Goal: Transaction & Acquisition: Download file/media

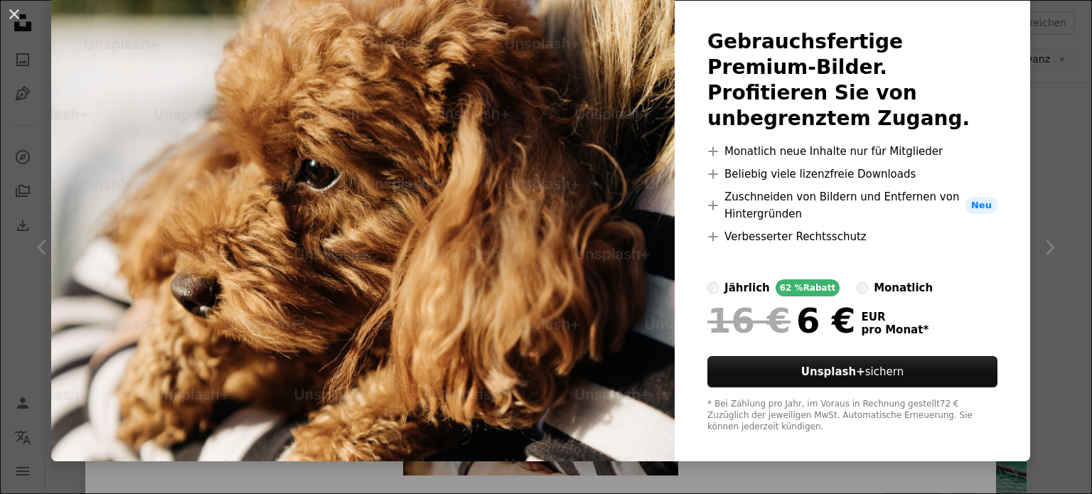
scroll to position [84, 0]
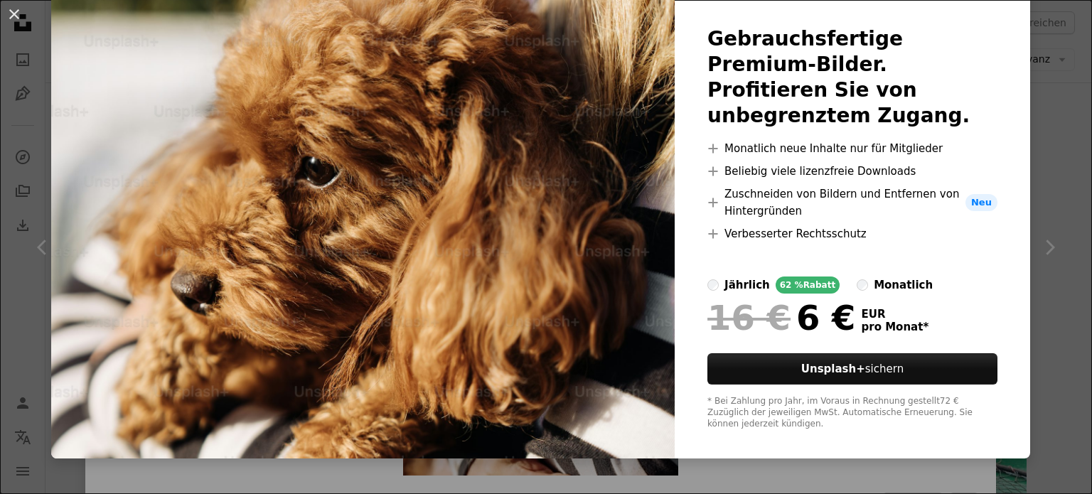
click at [838, 476] on div "An X shape Unsplash+ Gebrauchsfertige Premium-Bilder. Profitieren Sie von unbeg…" at bounding box center [546, 247] width 1092 height 494
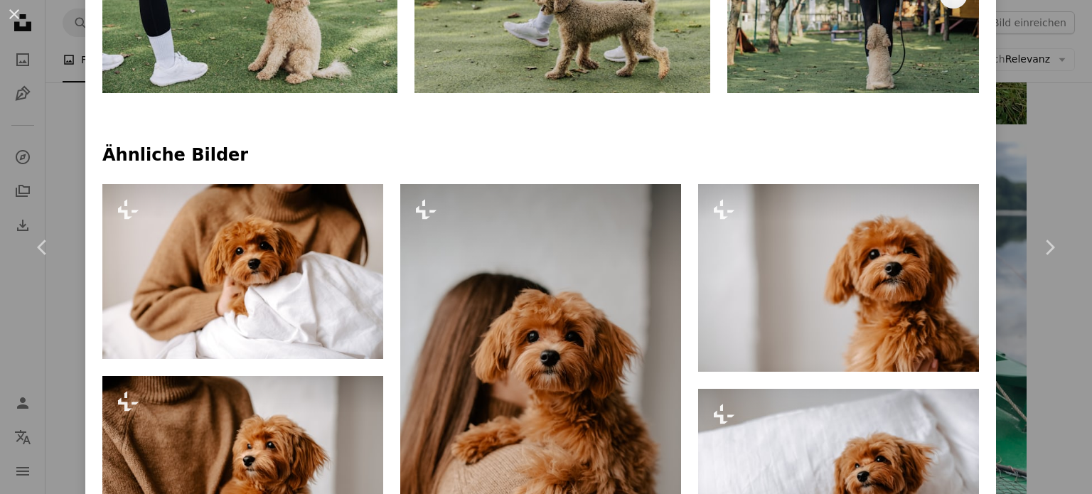
scroll to position [782, 0]
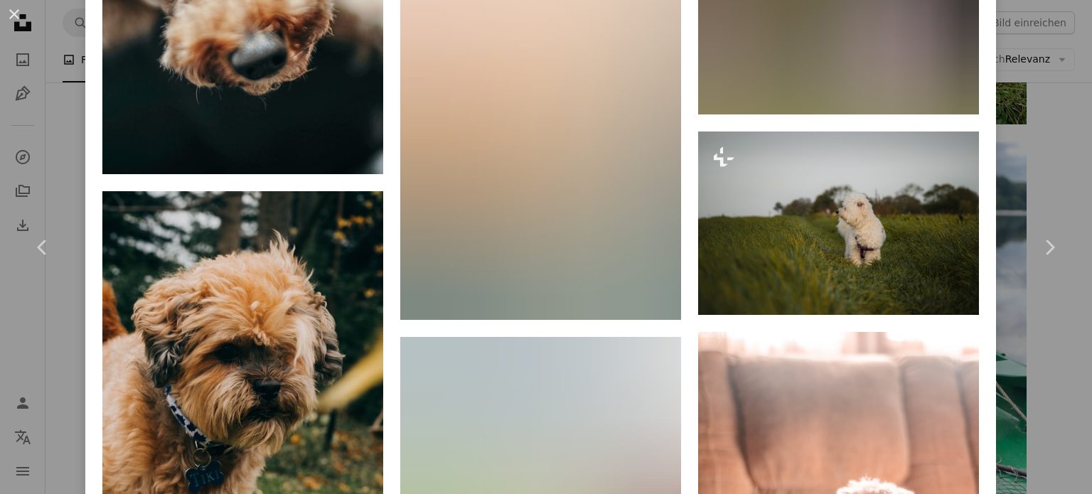
scroll to position [5617, 0]
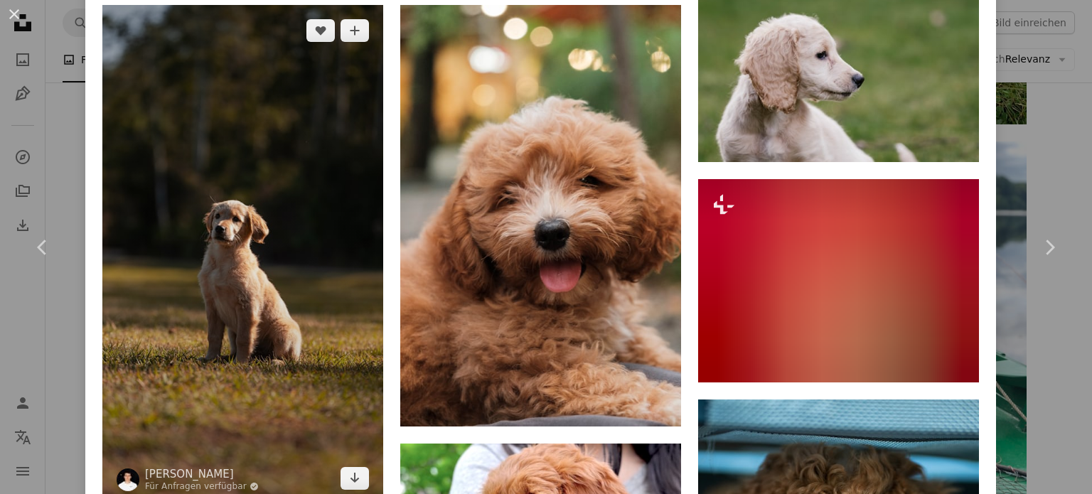
scroll to position [1421, 0]
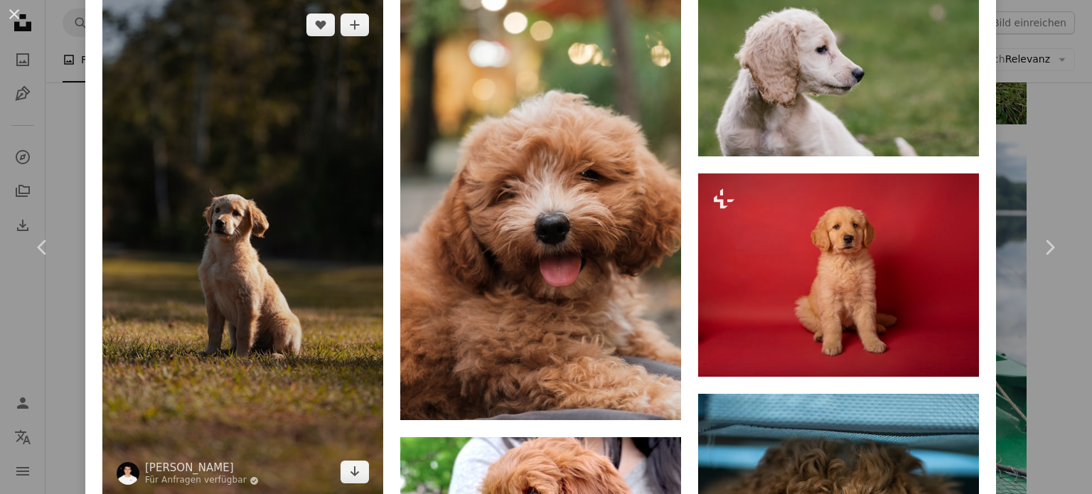
click at [322, 38] on img at bounding box center [242, 248] width 281 height 499
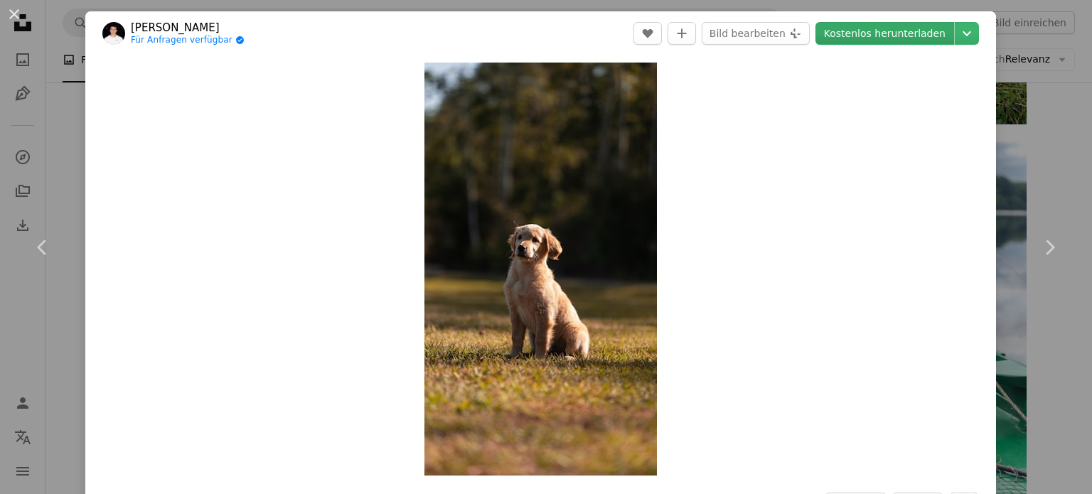
click at [890, 33] on link "Kostenlos herunterladen" at bounding box center [885, 33] width 139 height 23
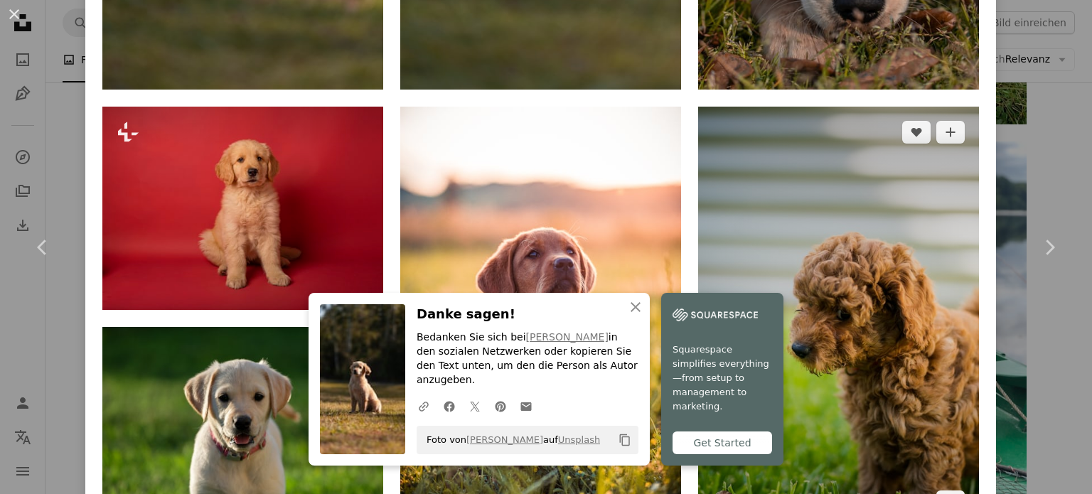
scroll to position [1493, 0]
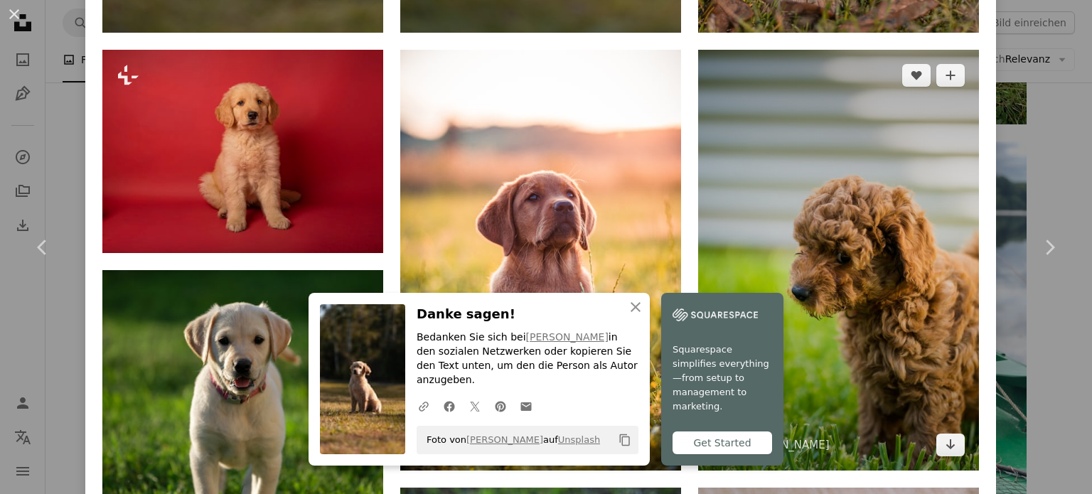
click at [849, 80] on img at bounding box center [838, 261] width 281 height 422
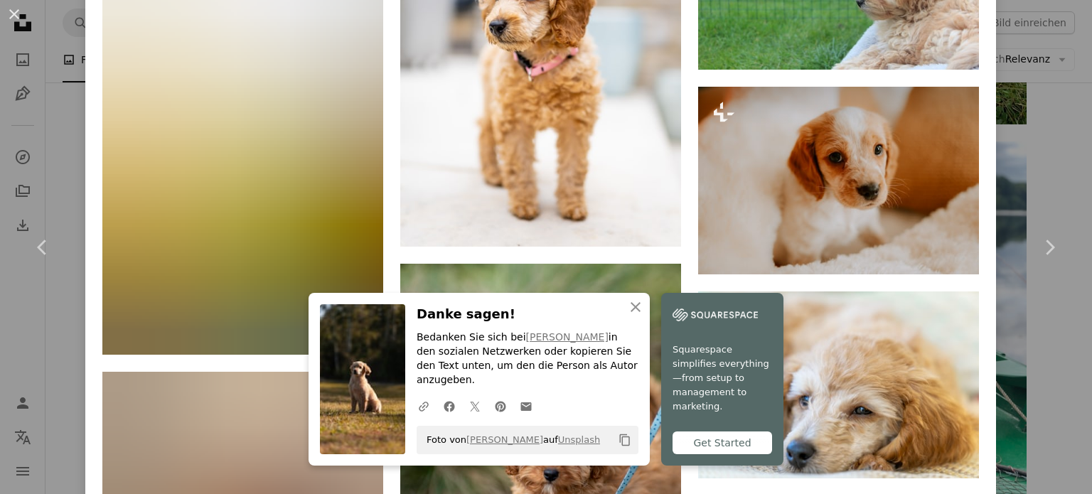
scroll to position [2489, 0]
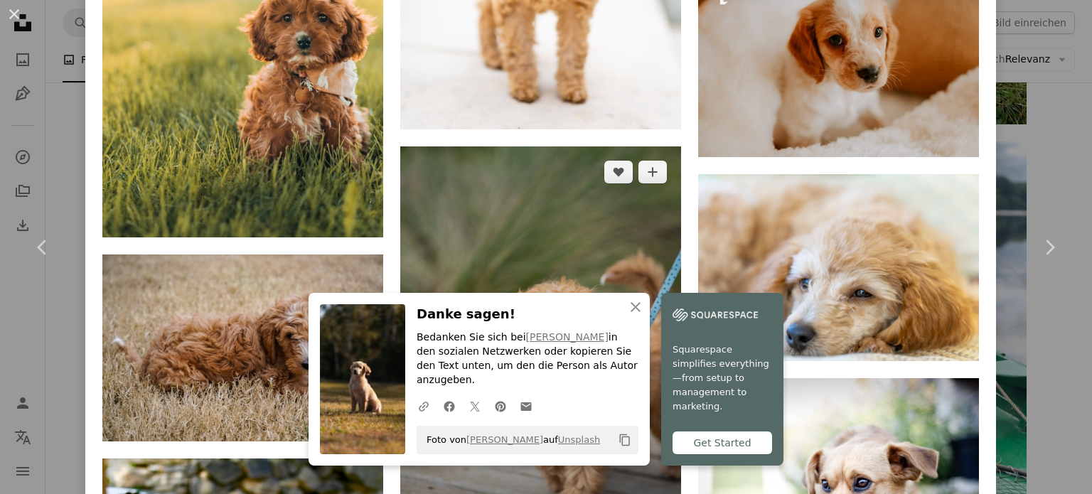
click at [565, 146] on img at bounding box center [540, 357] width 281 height 422
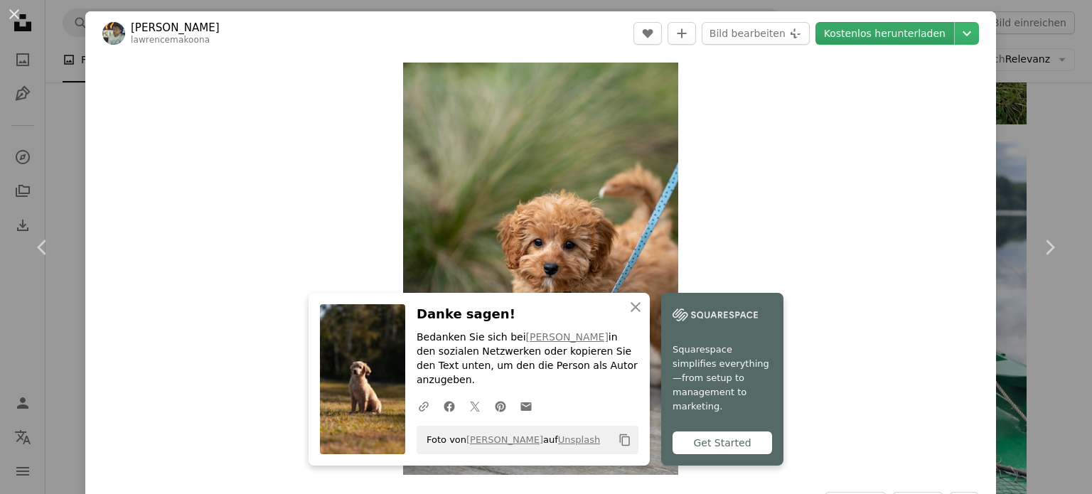
click at [867, 38] on link "Kostenlos herunterladen" at bounding box center [885, 33] width 139 height 23
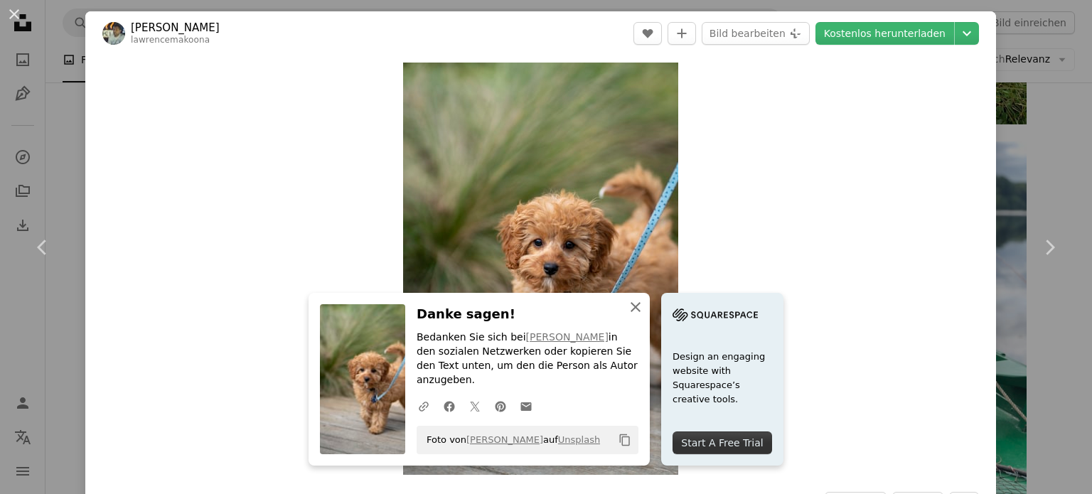
click at [644, 316] on icon "An X shape" at bounding box center [635, 307] width 17 height 17
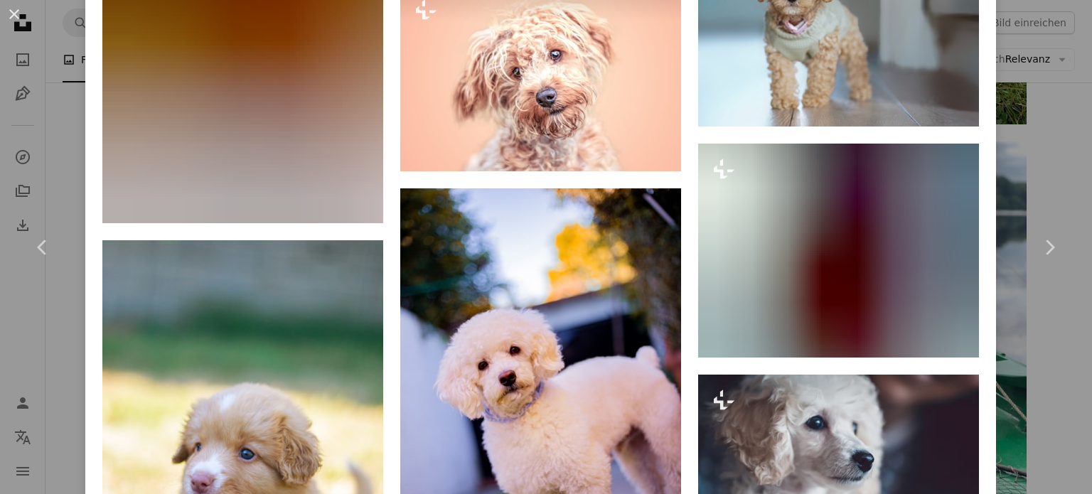
scroll to position [9354, 0]
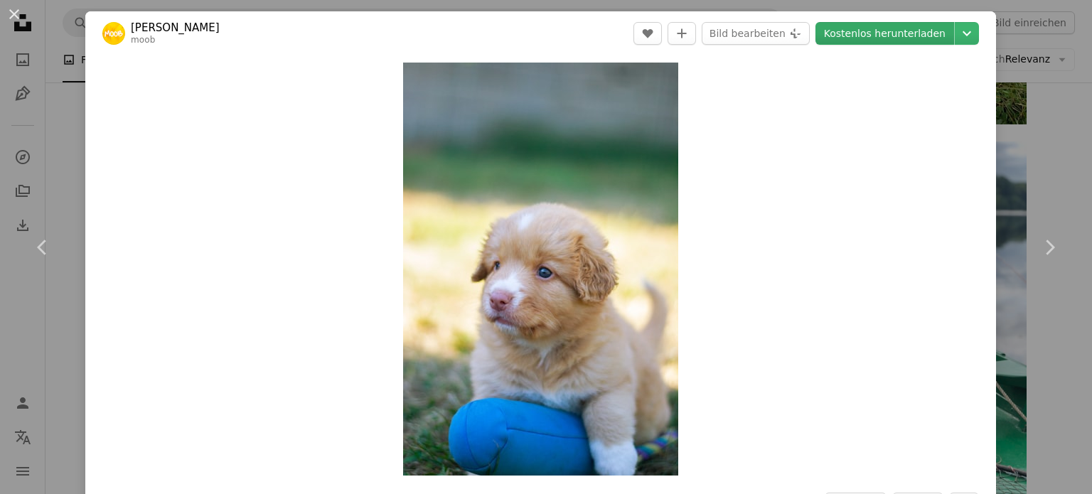
click at [845, 31] on link "Kostenlos herunterladen" at bounding box center [885, 33] width 139 height 23
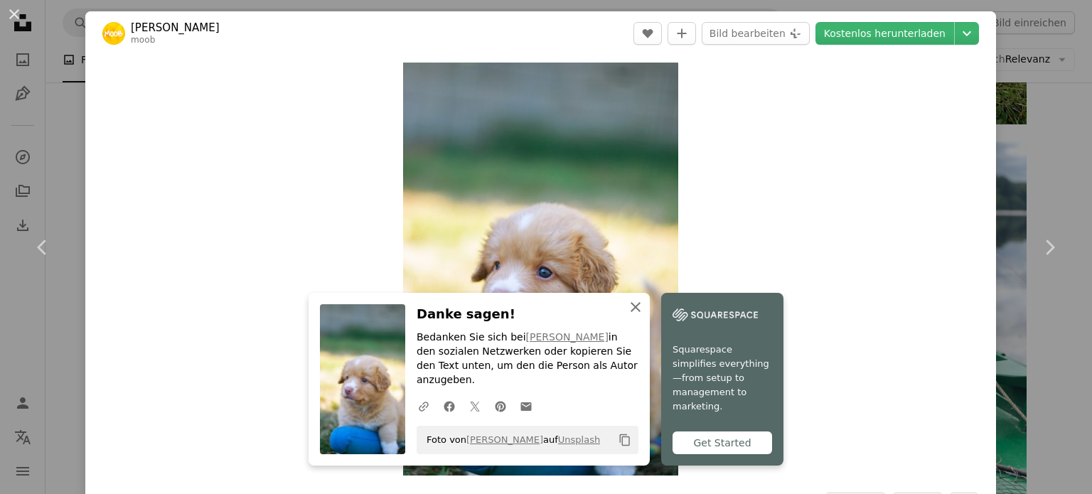
click at [644, 316] on icon "An X shape" at bounding box center [635, 307] width 17 height 17
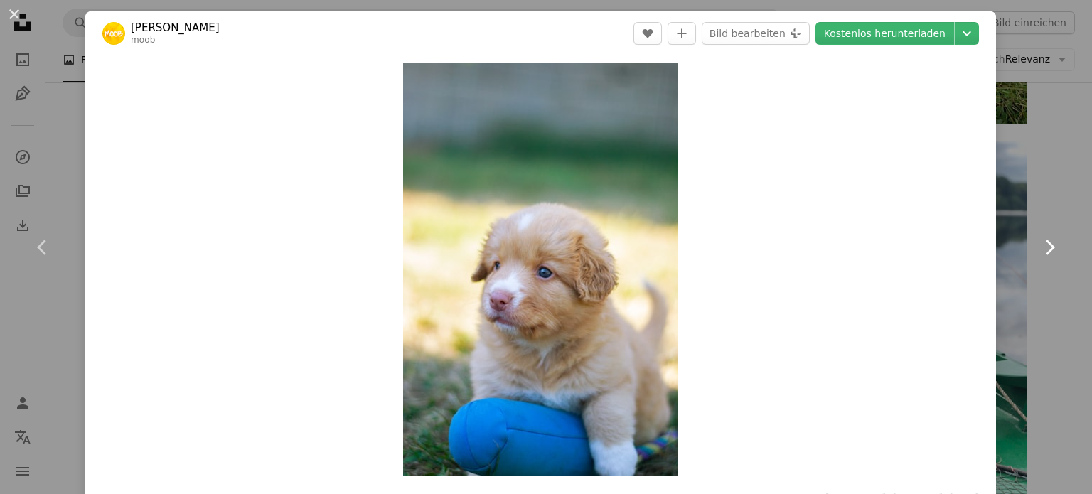
click at [1032, 190] on link "Chevron right" at bounding box center [1049, 247] width 85 height 137
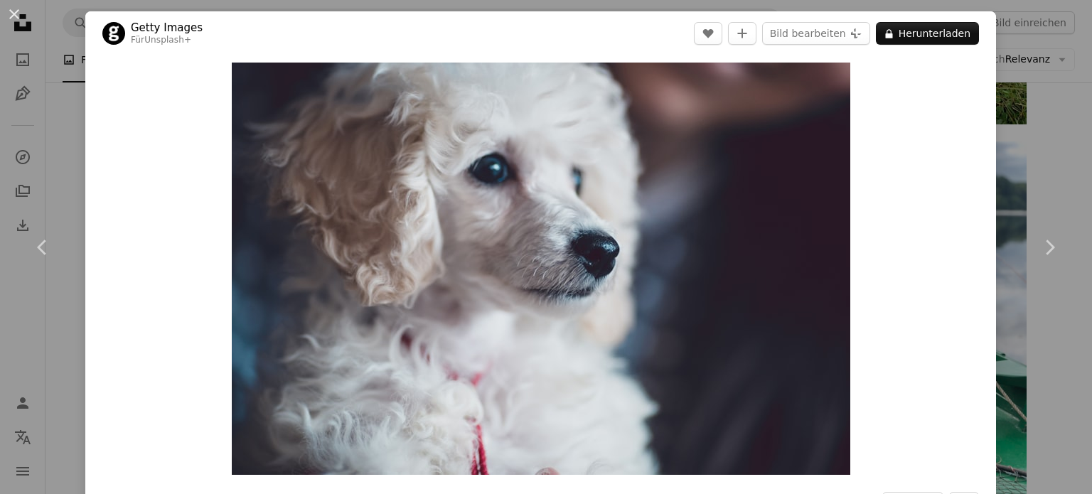
click at [7, 10] on button "An X shape" at bounding box center [14, 14] width 17 height 17
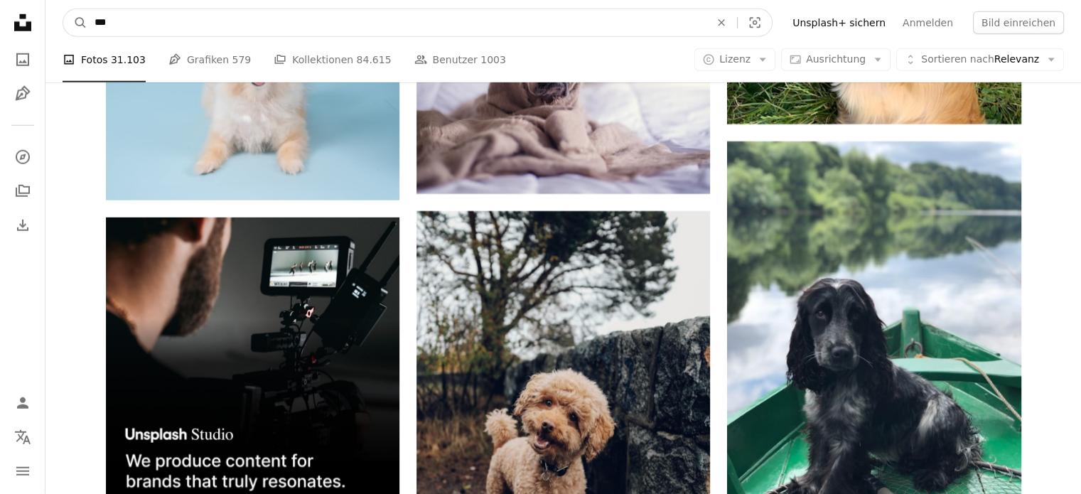
drag, startPoint x: 183, startPoint y: 26, endPoint x: 0, endPoint y: 38, distance: 183.8
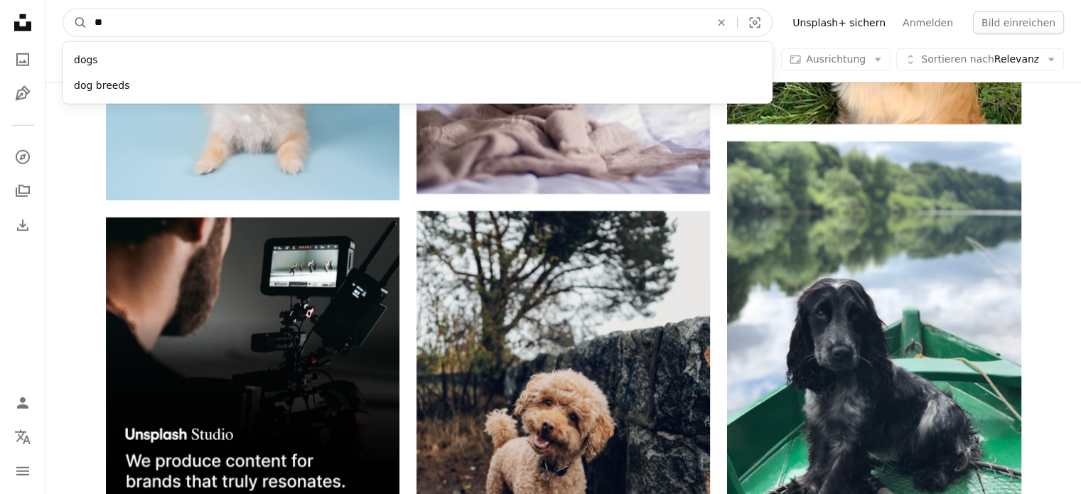
type input "***"
click button "A magnifying glass" at bounding box center [75, 22] width 24 height 27
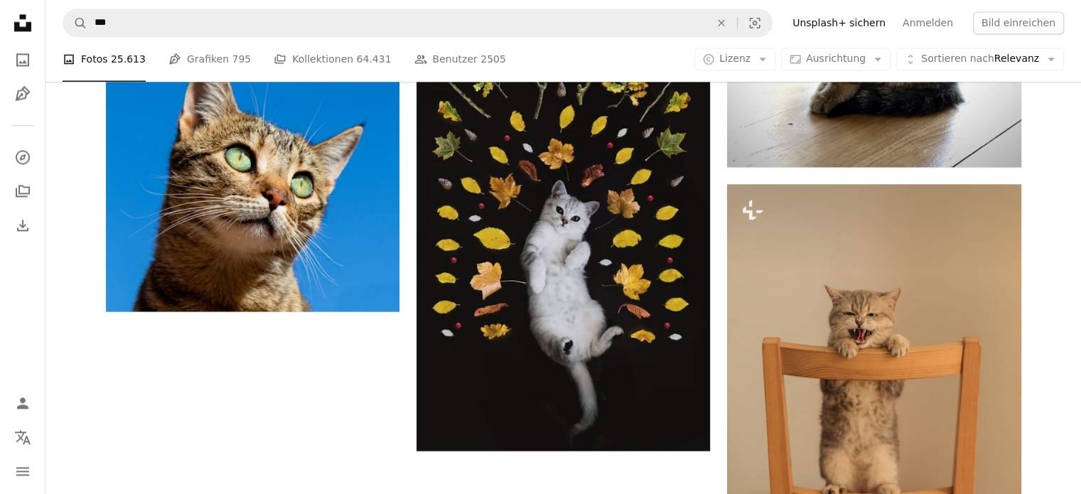
scroll to position [2346, 0]
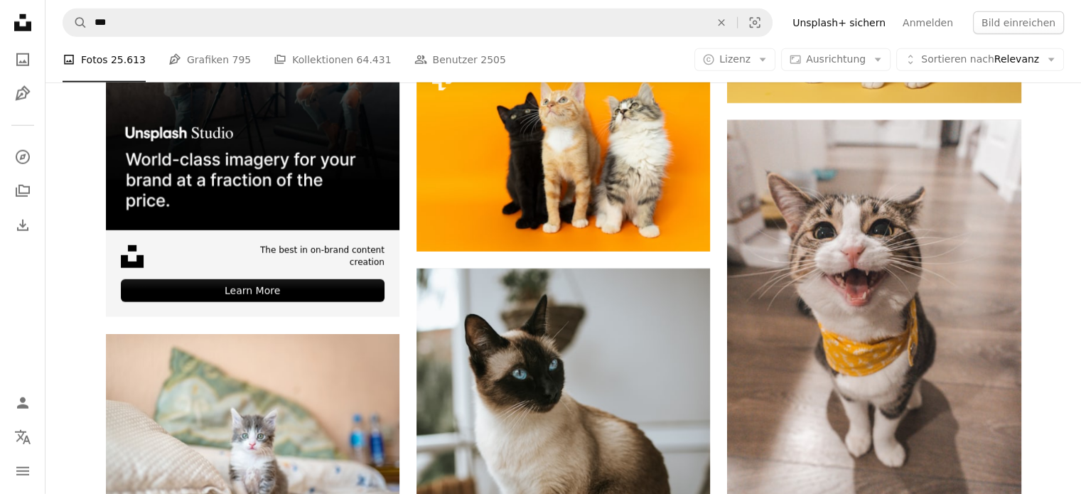
scroll to position [4053, 0]
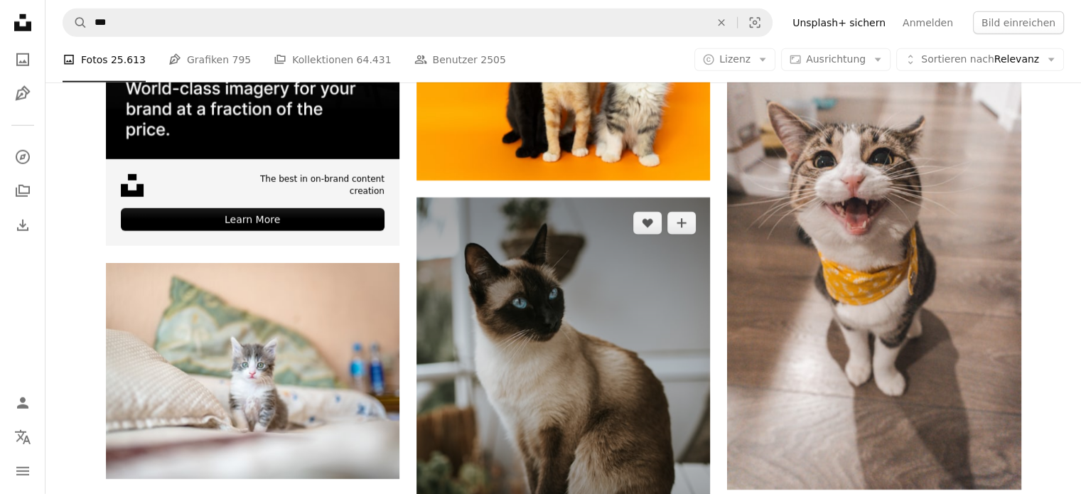
click at [688, 198] on img at bounding box center [564, 382] width 294 height 368
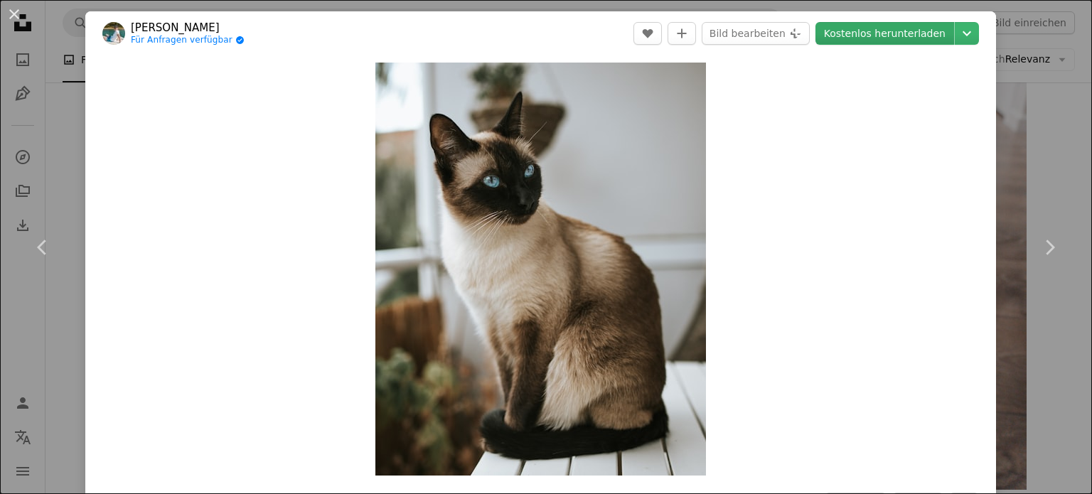
click at [897, 30] on link "Kostenlos herunterladen" at bounding box center [885, 33] width 139 height 23
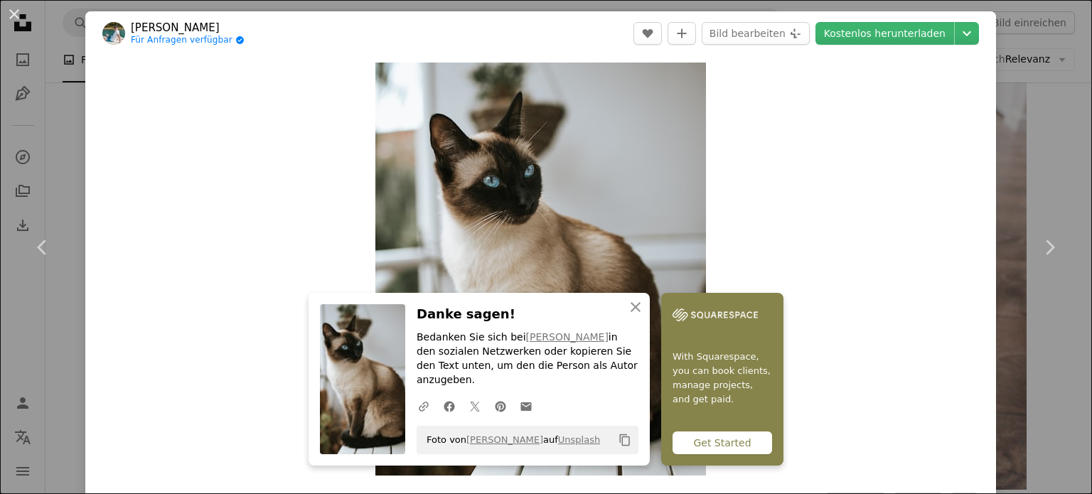
click at [1052, 149] on div "An X shape Chevron left Chevron right An X shape Schließen Danke sagen! Bedanke…" at bounding box center [546, 247] width 1092 height 494
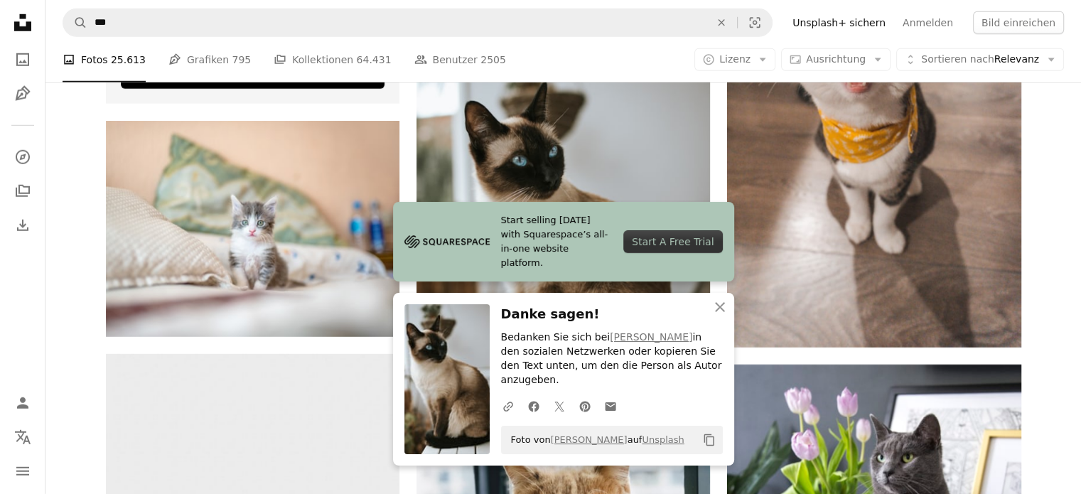
scroll to position [4408, 0]
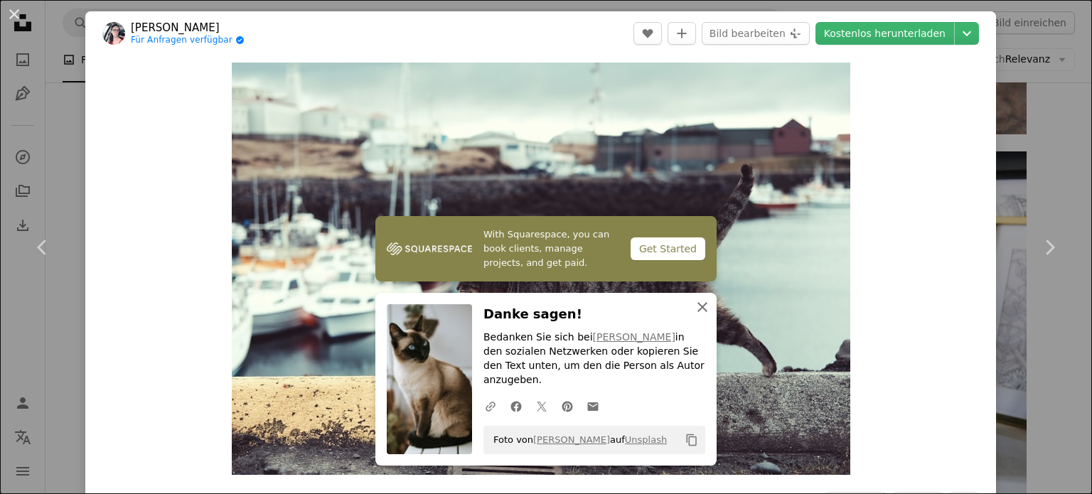
click at [705, 320] on button "An X shape Schließen" at bounding box center [702, 307] width 28 height 28
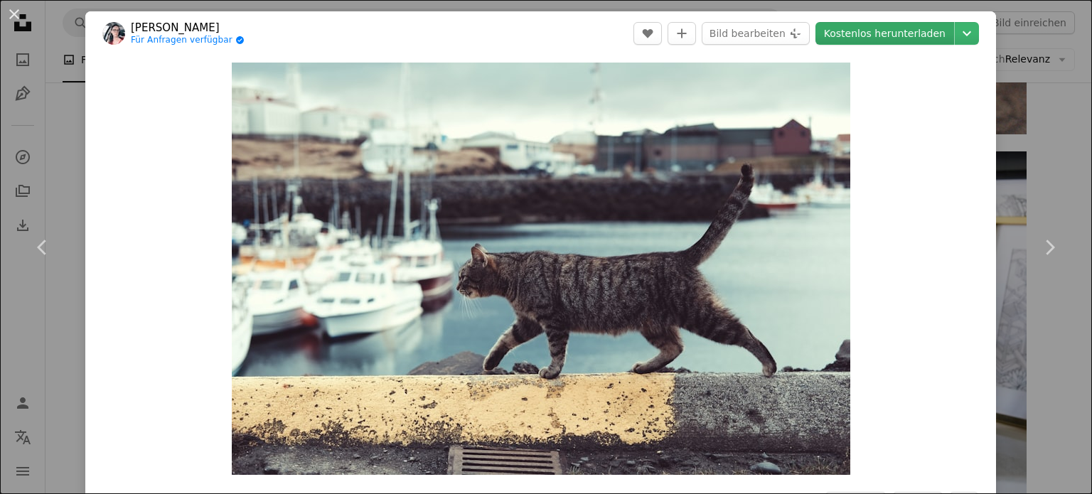
click at [896, 37] on link "Kostenlos herunterladen" at bounding box center [885, 33] width 139 height 23
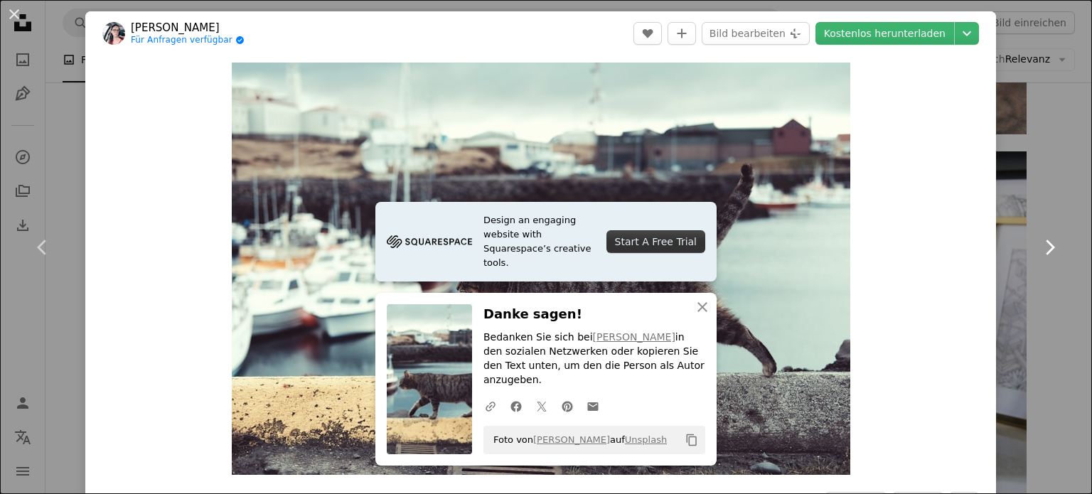
click at [1044, 184] on link "Chevron right" at bounding box center [1049, 247] width 85 height 137
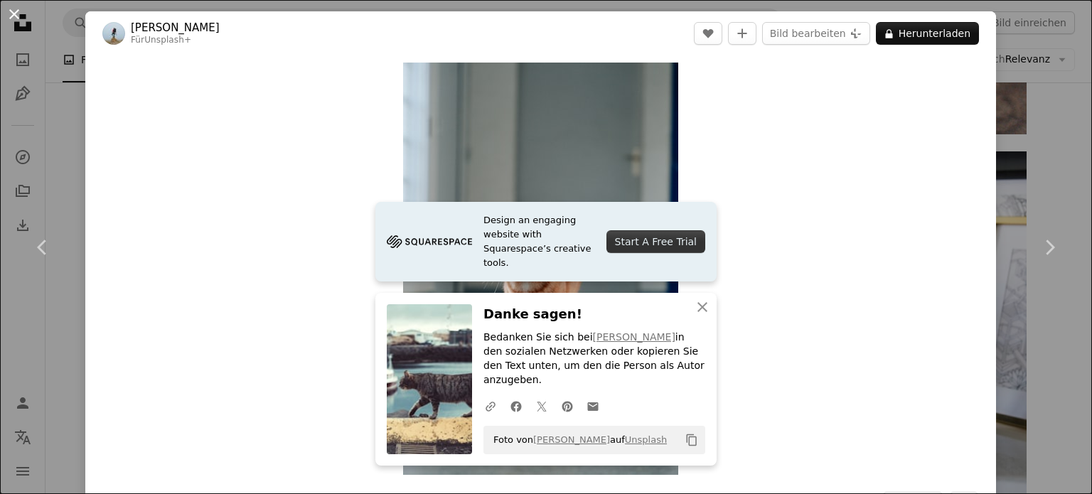
click at [21, 12] on button "An X shape" at bounding box center [14, 14] width 17 height 17
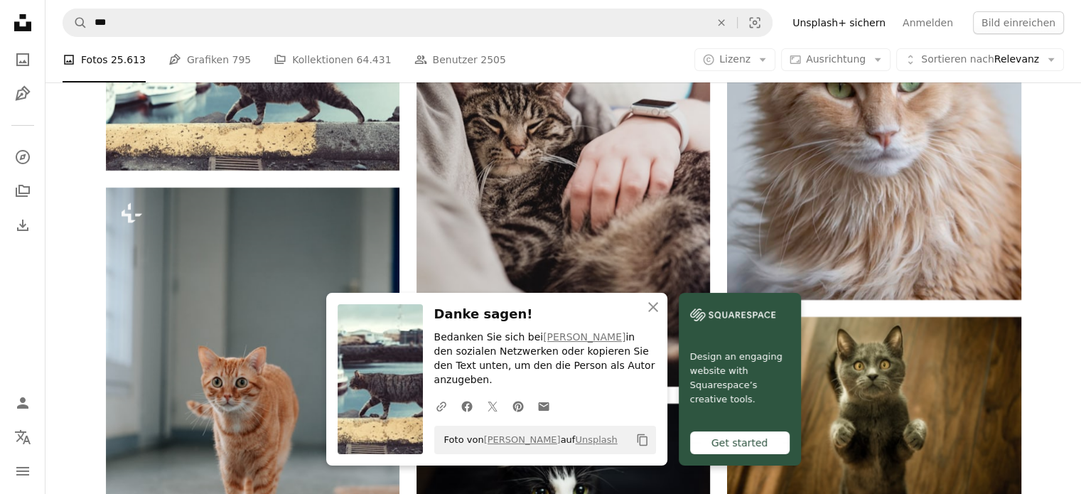
scroll to position [5119, 0]
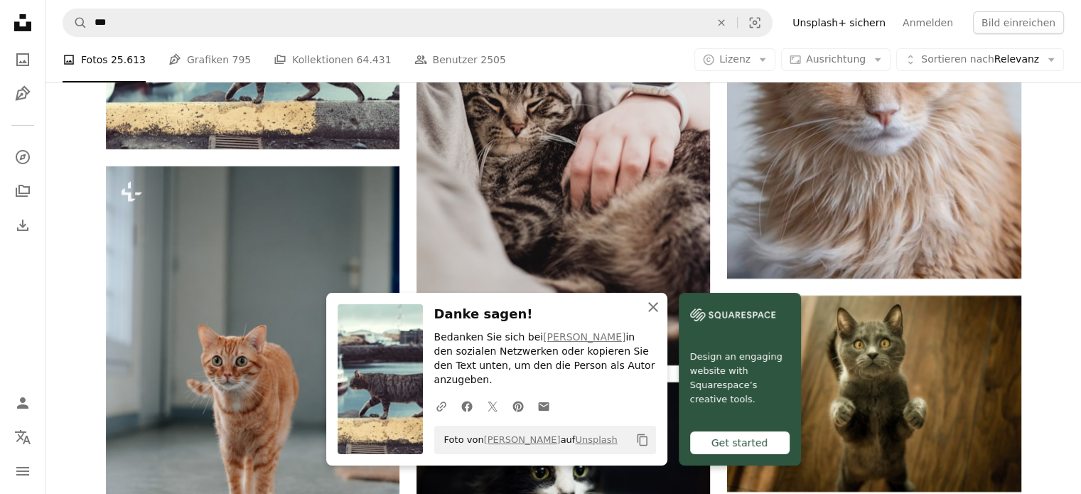
click at [662, 316] on icon "An X shape" at bounding box center [653, 307] width 17 height 17
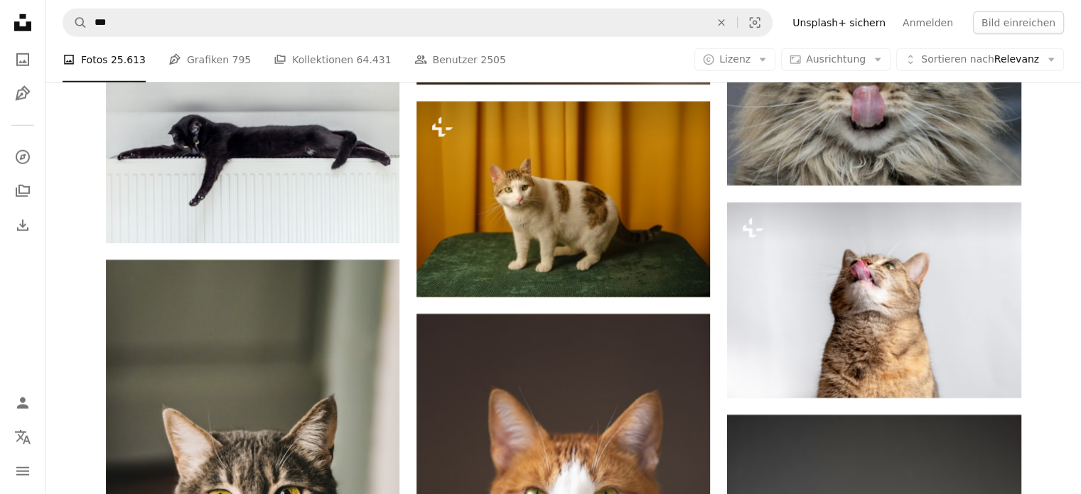
scroll to position [9456, 0]
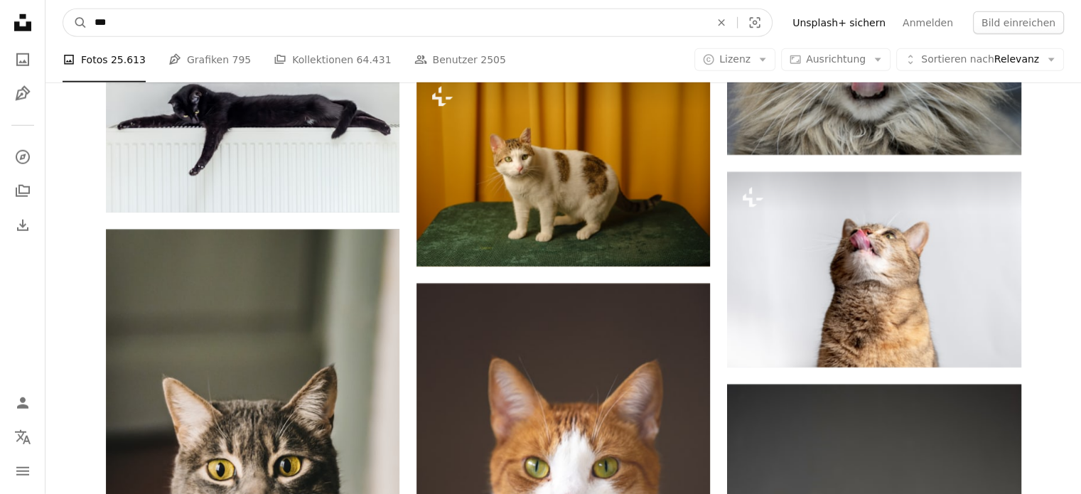
drag, startPoint x: 159, startPoint y: 16, endPoint x: 0, endPoint y: 26, distance: 158.8
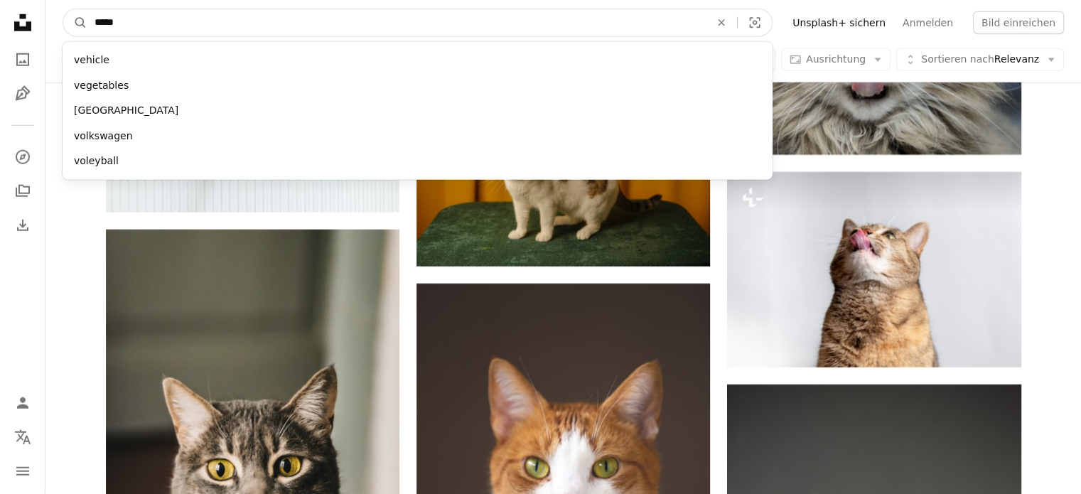
type input "*****"
click at [63, 9] on button "A magnifying glass" at bounding box center [75, 22] width 24 height 27
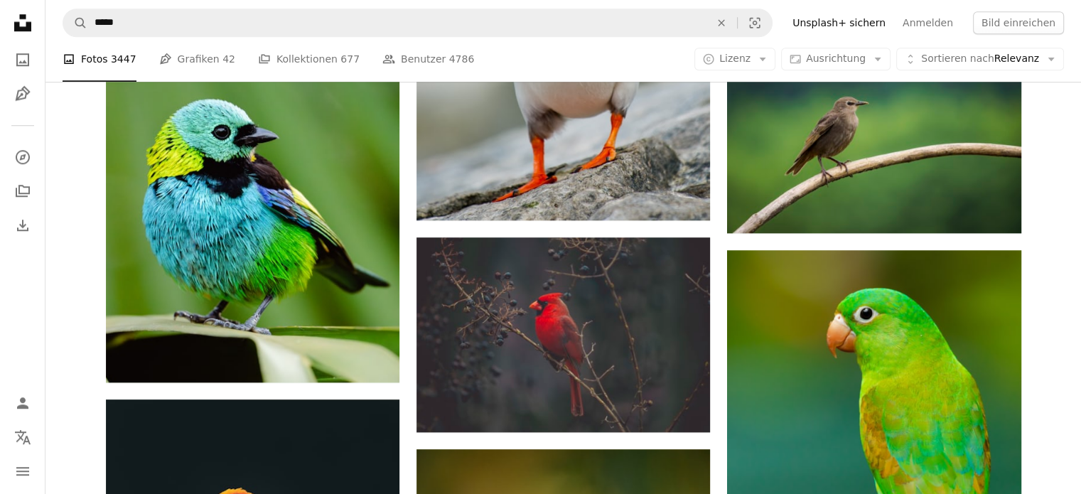
scroll to position [1564, 0]
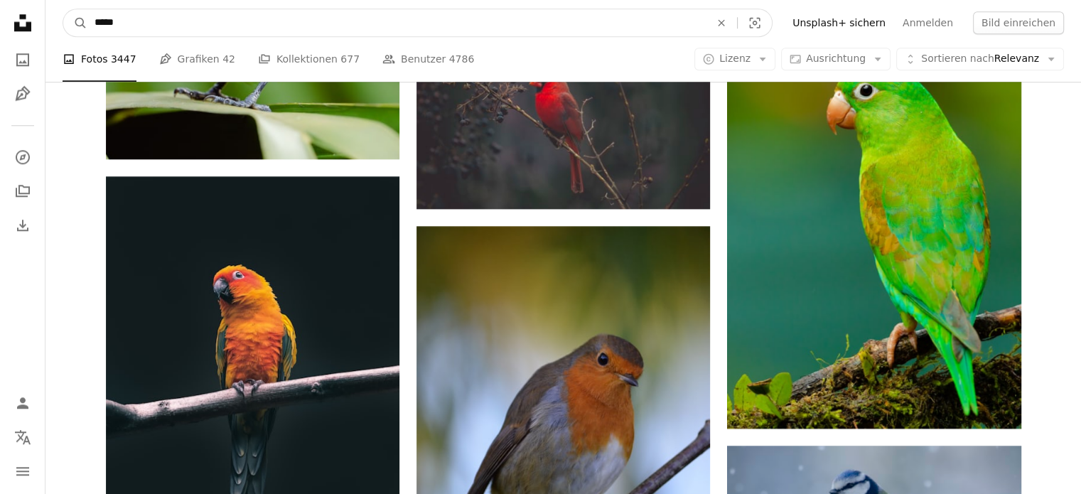
drag, startPoint x: 220, startPoint y: 31, endPoint x: 0, endPoint y: 33, distance: 220.4
click at [0, 33] on div "Unsplash logo Unsplash-Startseite A photo Pen Tool A compass A stack of folders…" at bounding box center [540, 260] width 1081 height 3648
type input "**********"
click button "A magnifying glass" at bounding box center [75, 22] width 24 height 27
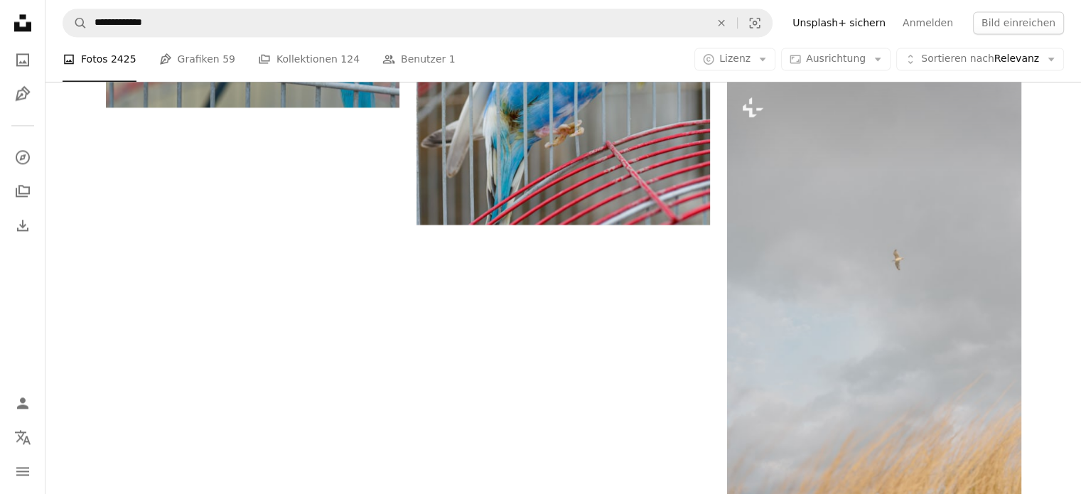
scroll to position [2288, 0]
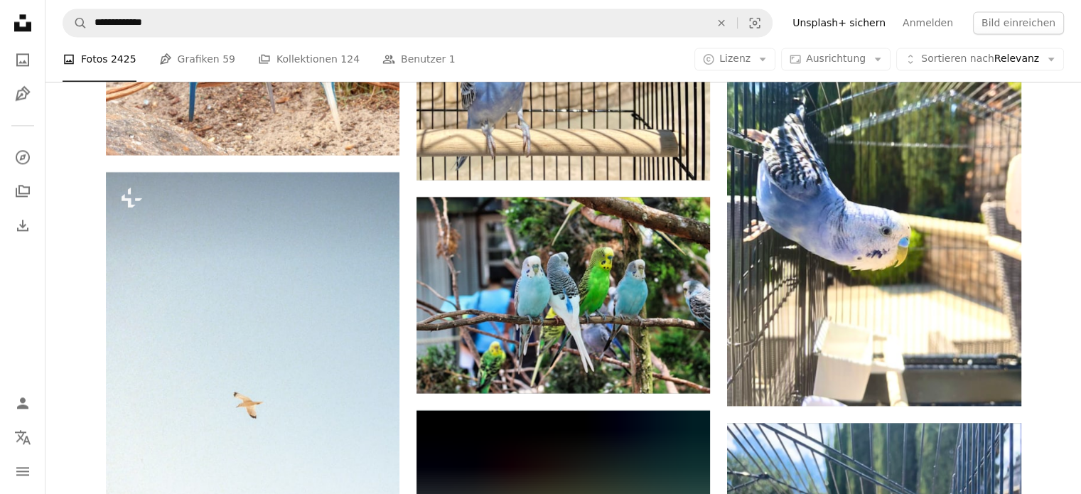
scroll to position [7549, 0]
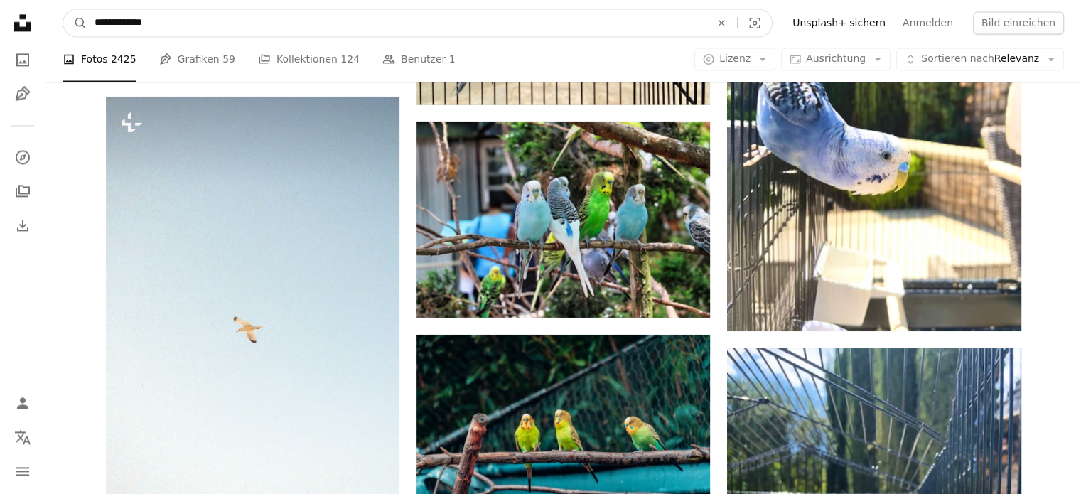
drag, startPoint x: 208, startPoint y: 8, endPoint x: 0, endPoint y: 36, distance: 209.5
type input "**********"
click button "A magnifying glass" at bounding box center [75, 22] width 24 height 27
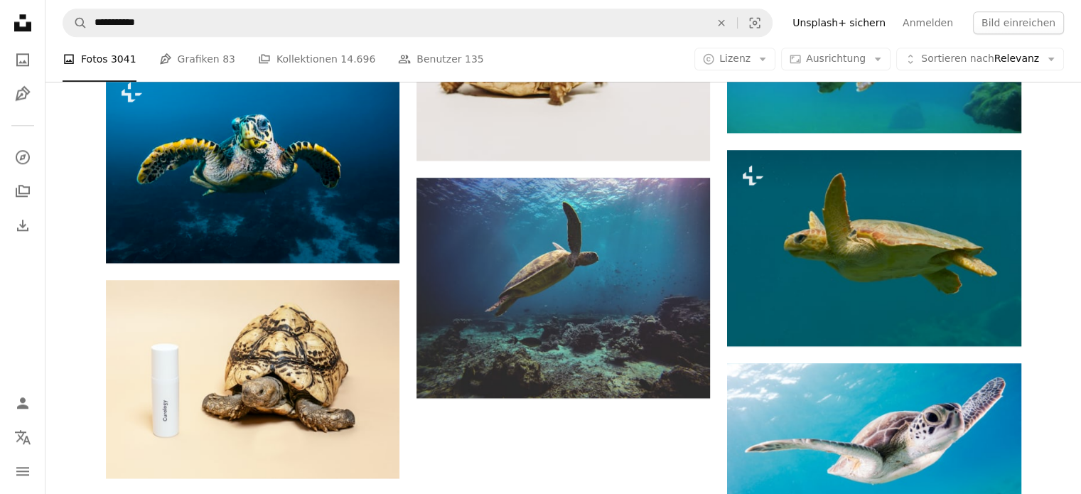
scroll to position [1706, 0]
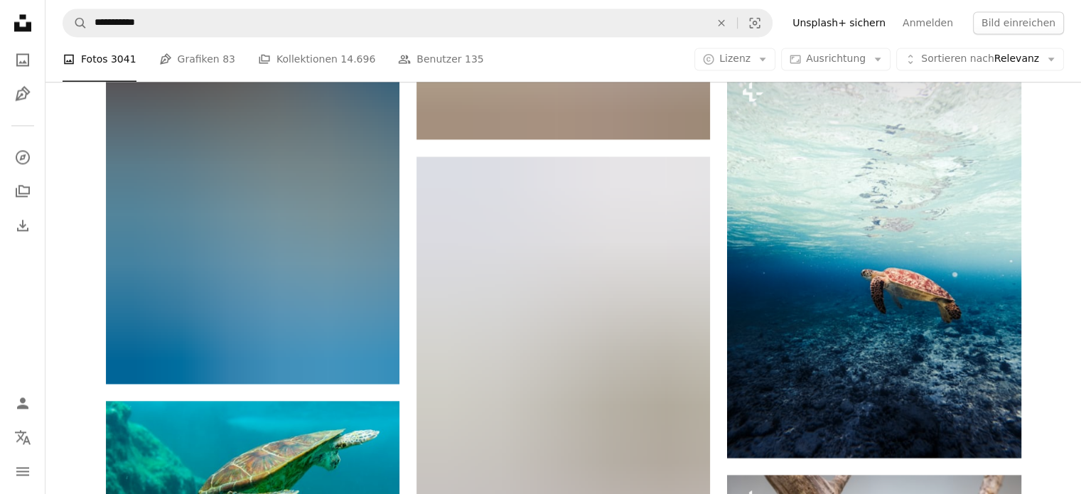
scroll to position [2417, 0]
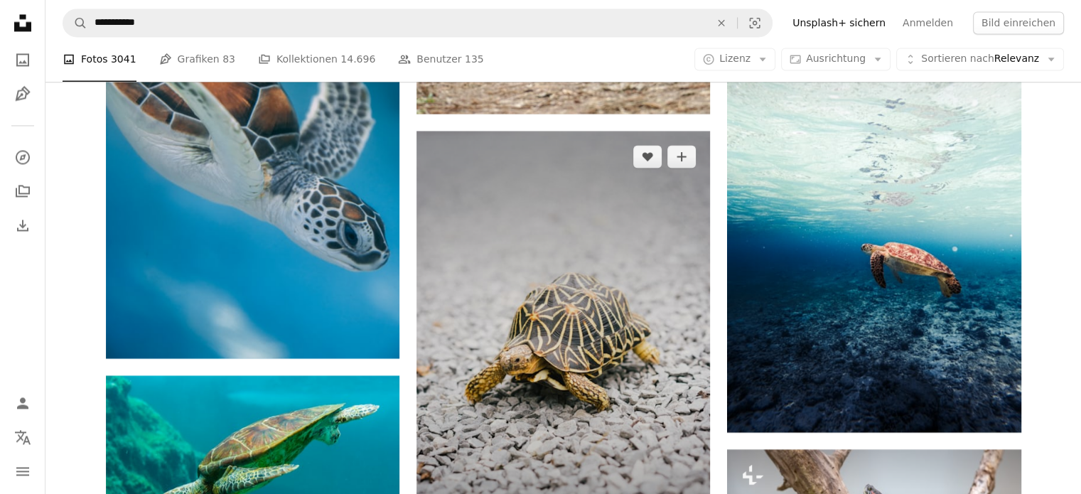
click at [646, 201] on img at bounding box center [564, 351] width 294 height 441
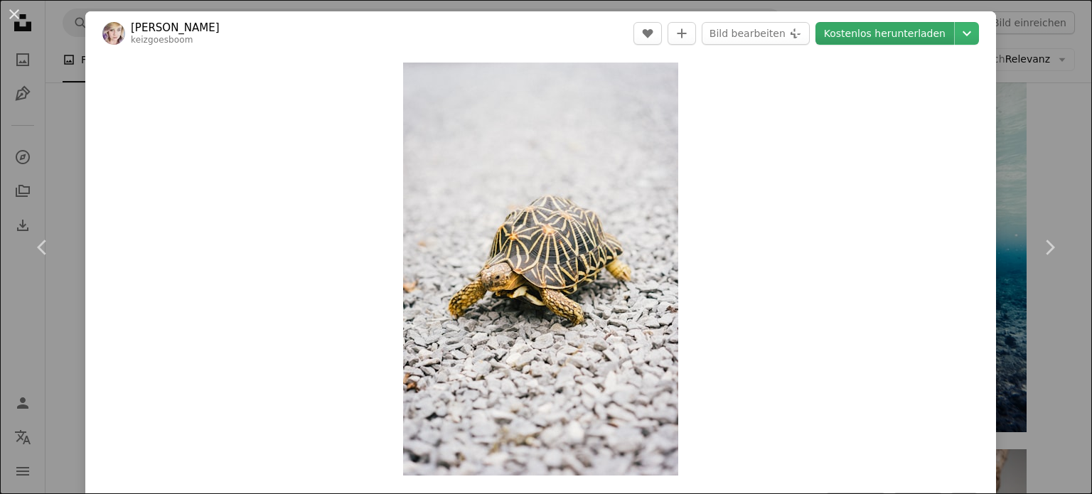
click at [884, 28] on link "Kostenlos herunterladen" at bounding box center [885, 33] width 139 height 23
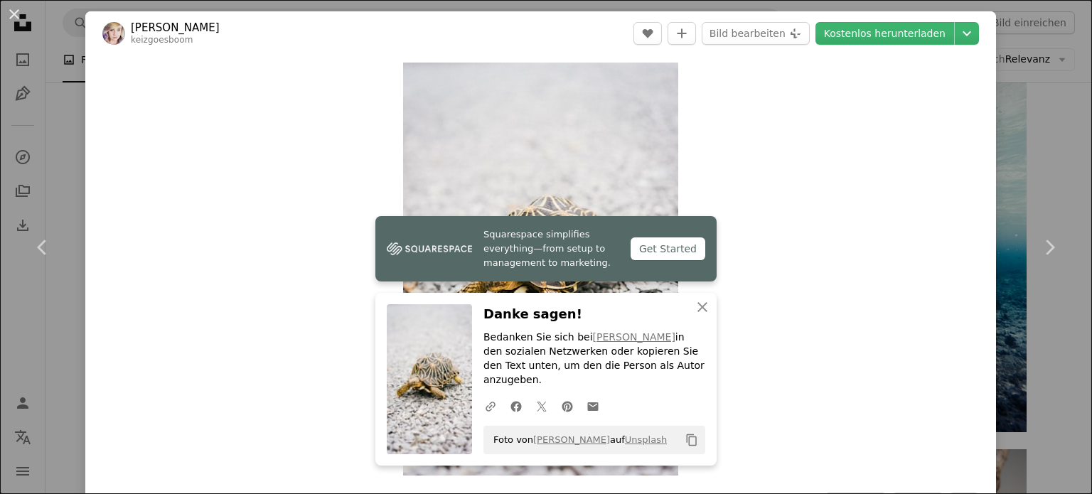
click at [1066, 150] on div "An X shape Chevron left Chevron right Squarespace simplifies everything—from se…" at bounding box center [546, 247] width 1092 height 494
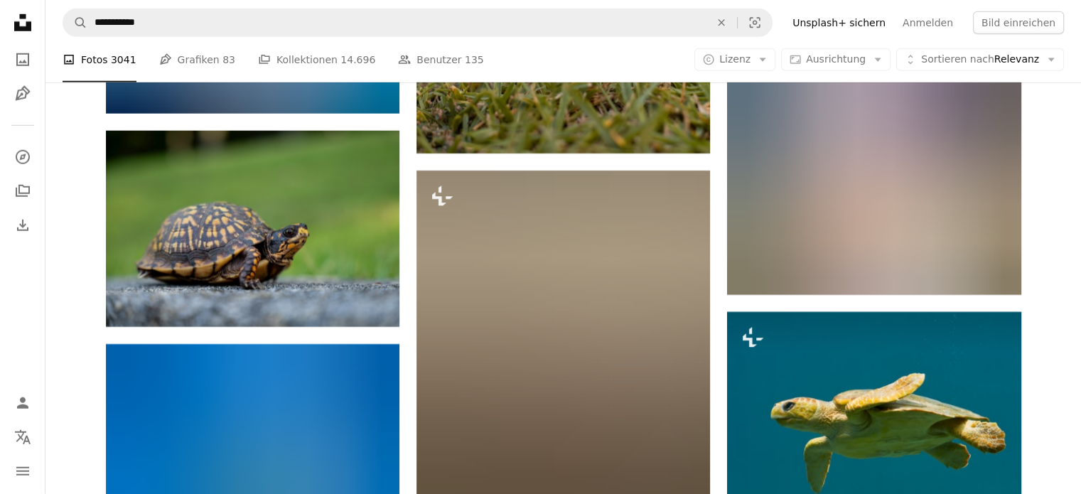
scroll to position [4124, 0]
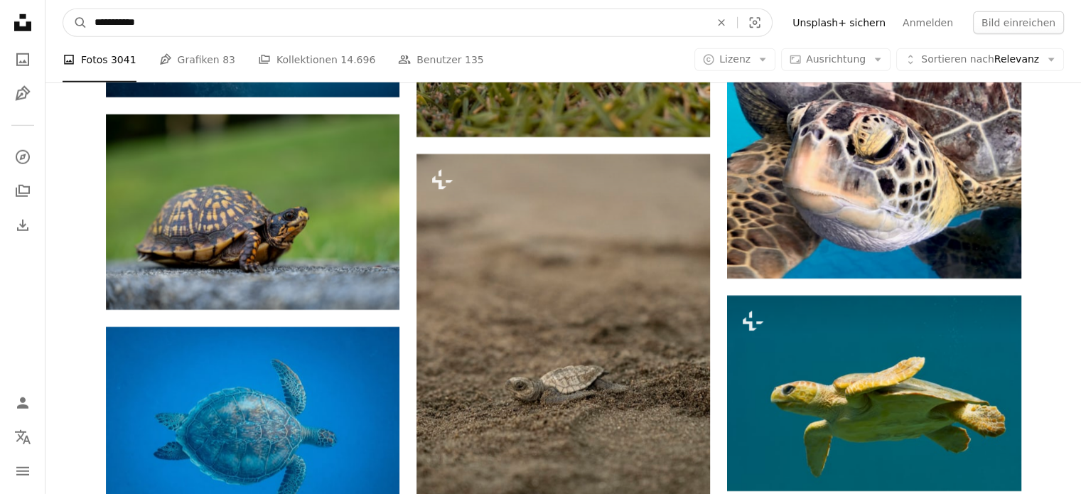
drag, startPoint x: 257, startPoint y: 14, endPoint x: 0, endPoint y: 18, distance: 257.4
click at [0, 18] on div "**********" at bounding box center [540, 198] width 1081 height 8644
type input "****"
click at [63, 9] on button "A magnifying glass" at bounding box center [75, 22] width 24 height 27
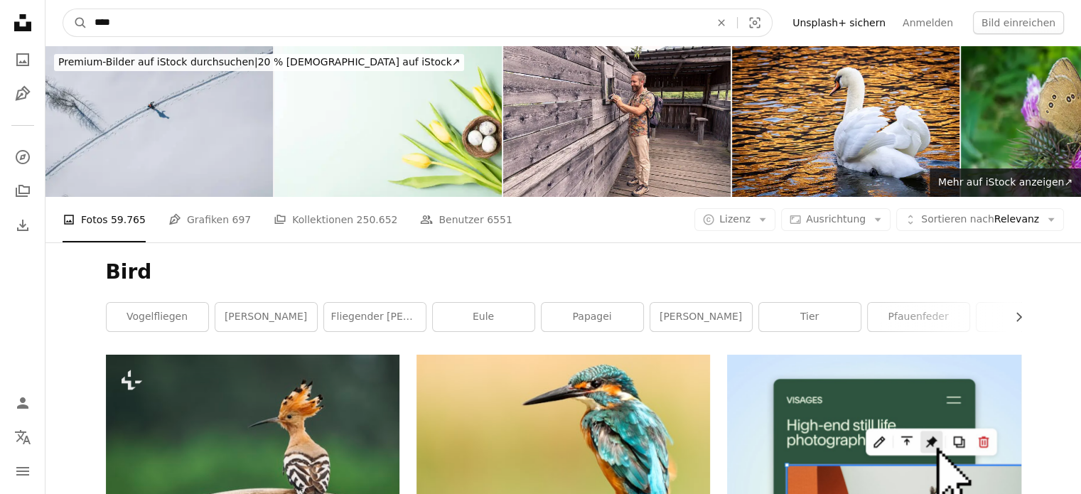
click at [166, 16] on input "****" at bounding box center [396, 22] width 619 height 27
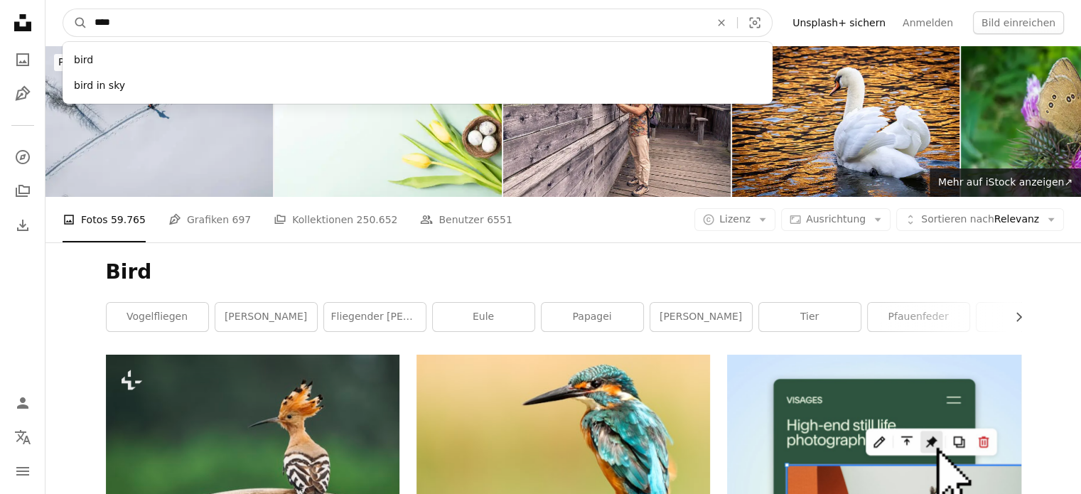
drag, startPoint x: 166, startPoint y: 16, endPoint x: 23, endPoint y: -4, distance: 144.3
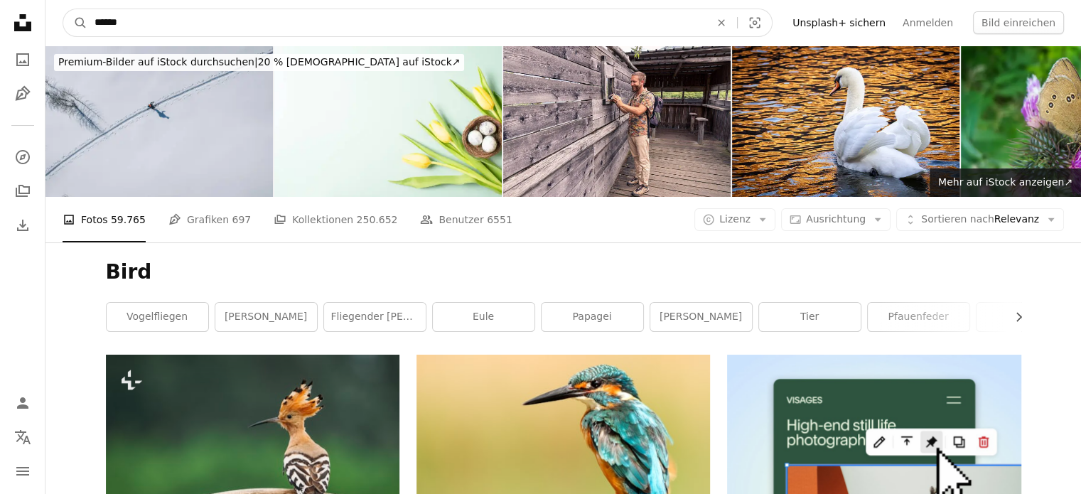
type input "*******"
click button "A magnifying glass" at bounding box center [75, 22] width 24 height 27
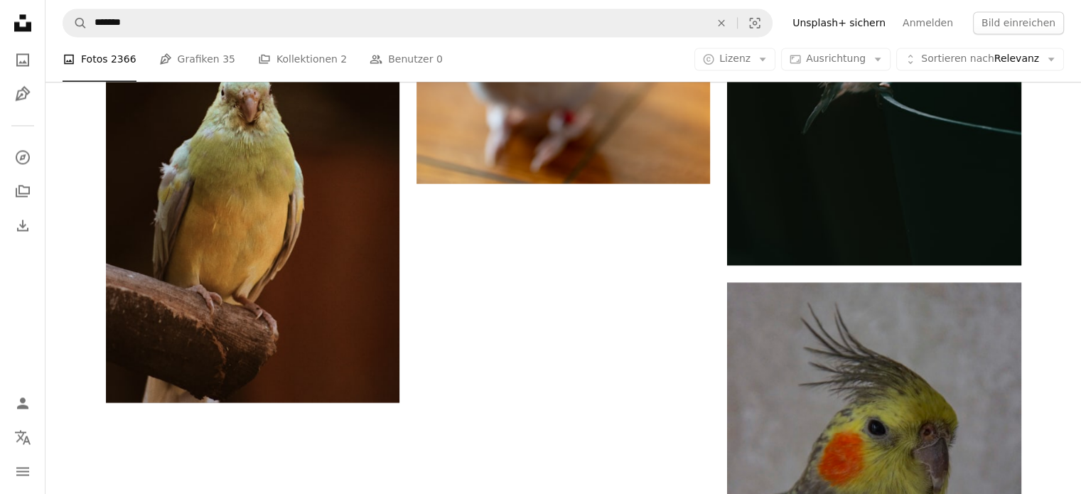
scroll to position [2489, 0]
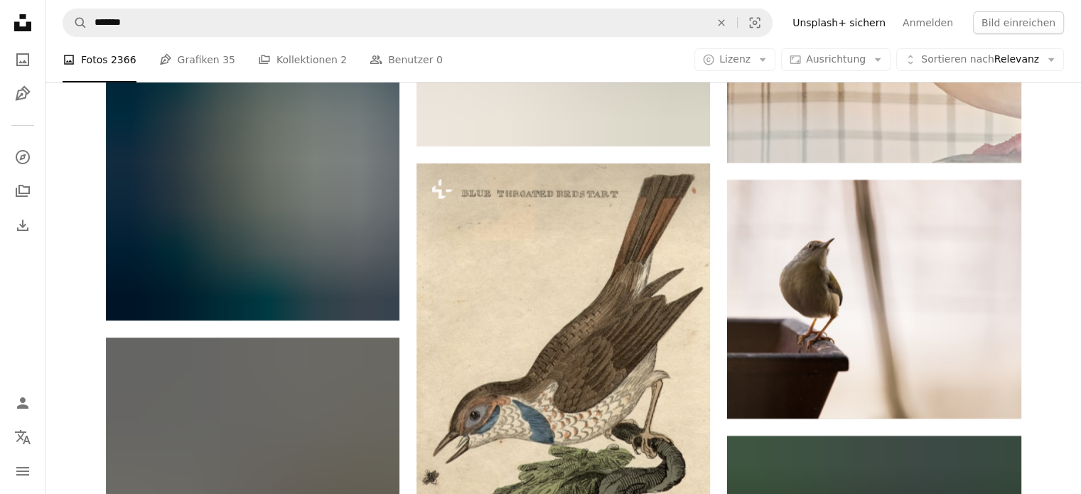
scroll to position [5617, 0]
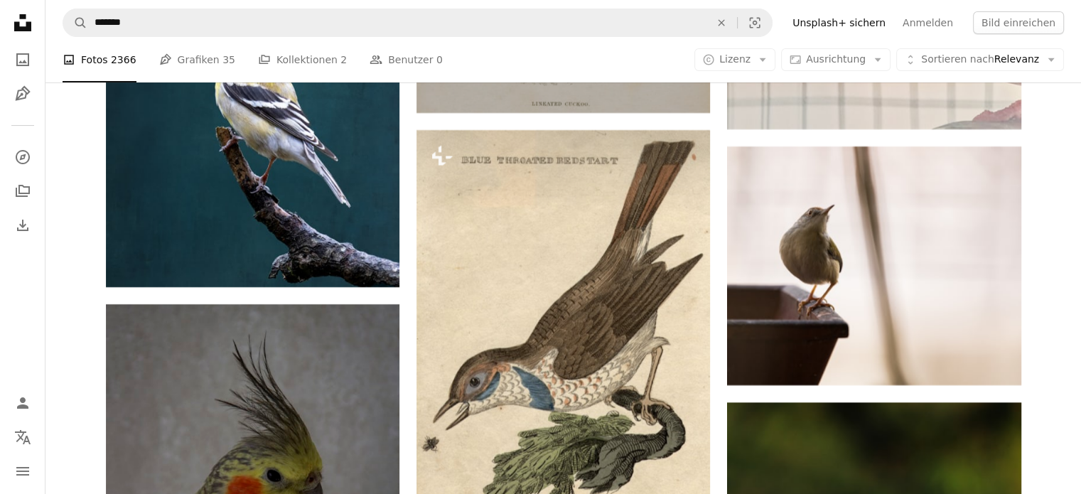
drag, startPoint x: 1061, startPoint y: 151, endPoint x: 1052, endPoint y: 147, distance: 9.2
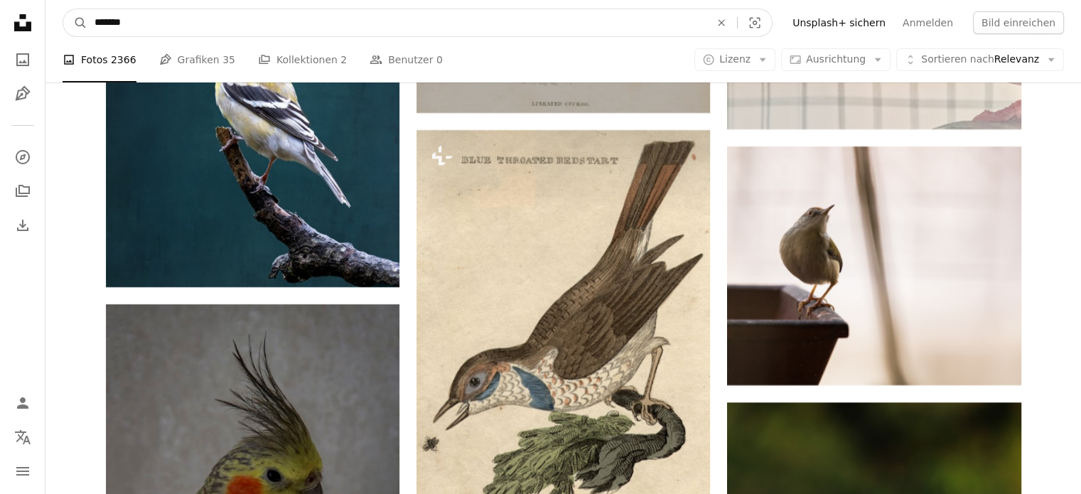
drag, startPoint x: 216, startPoint y: 24, endPoint x: 0, endPoint y: 51, distance: 217.8
type input "*"
type input "**********"
click button "A magnifying glass" at bounding box center [75, 22] width 24 height 27
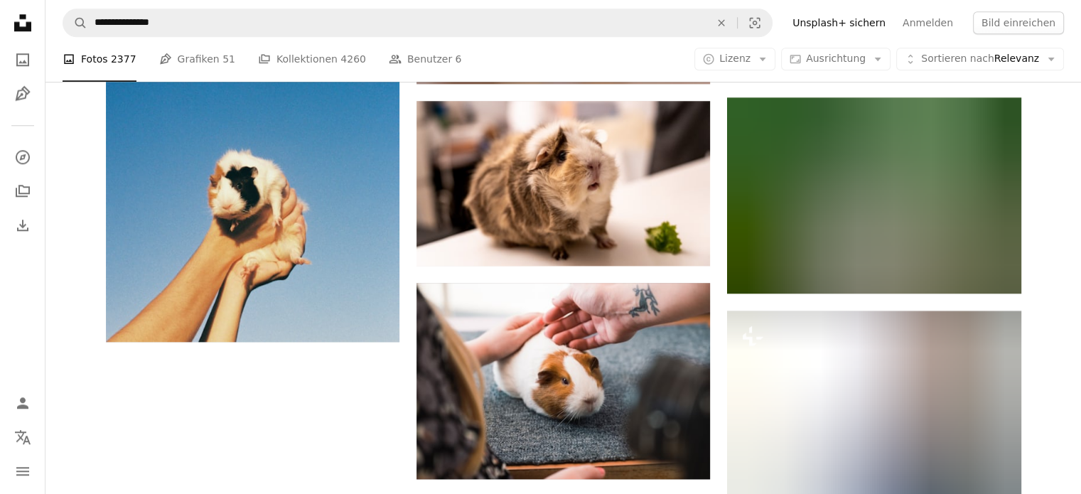
scroll to position [1564, 0]
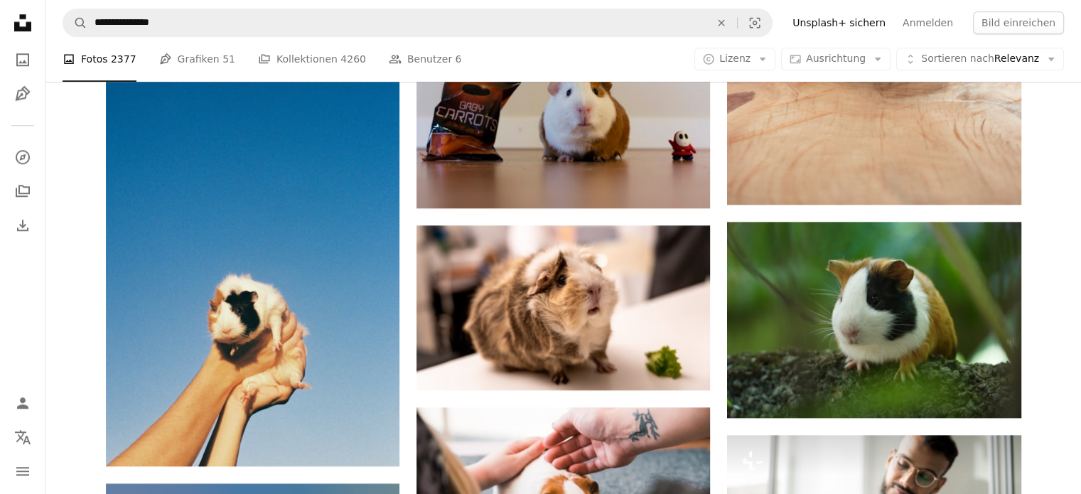
scroll to position [1422, 0]
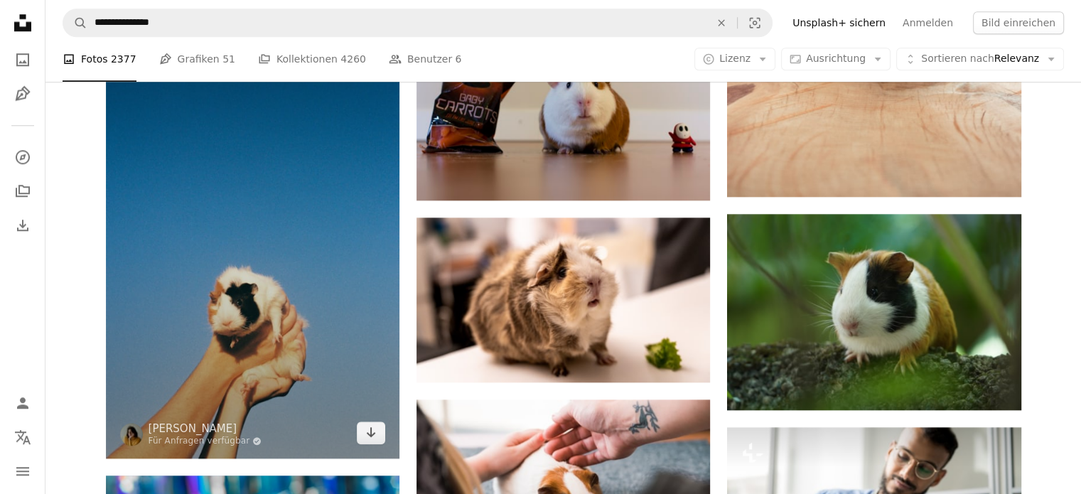
click at [321, 181] on img at bounding box center [253, 226] width 294 height 463
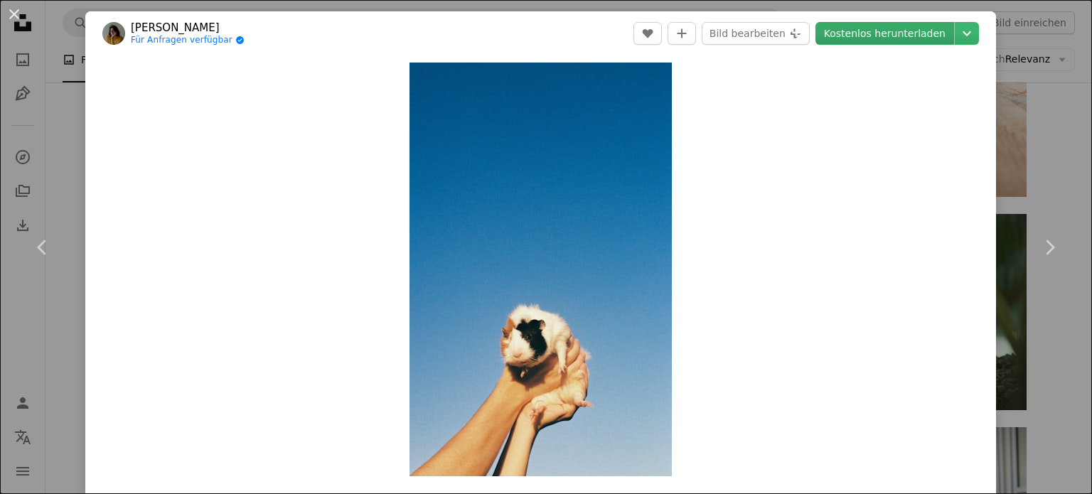
click at [880, 33] on link "Kostenlos herunterladen" at bounding box center [885, 33] width 139 height 23
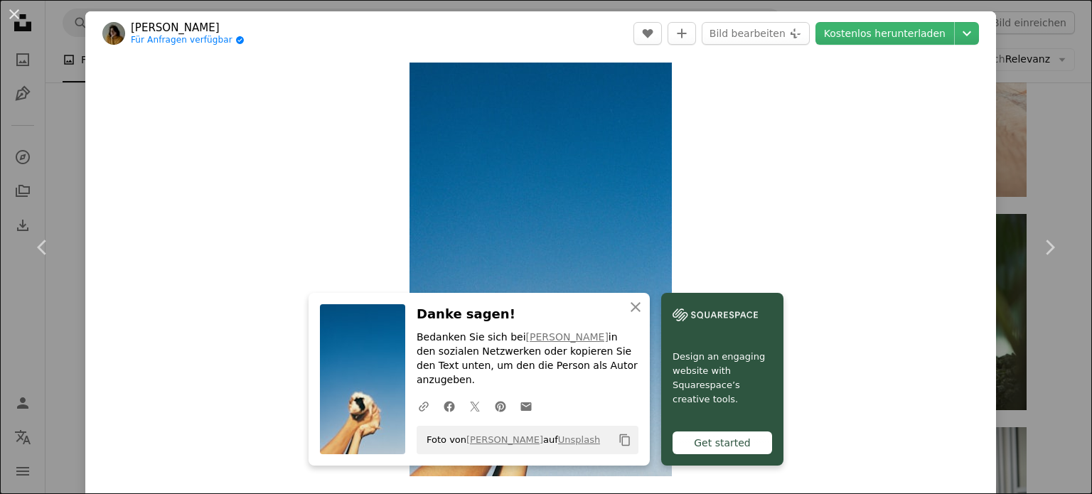
click at [1037, 150] on div "An X shape Chevron left Chevron right An X shape Schließen Danke sagen! Bedanke…" at bounding box center [546, 247] width 1092 height 494
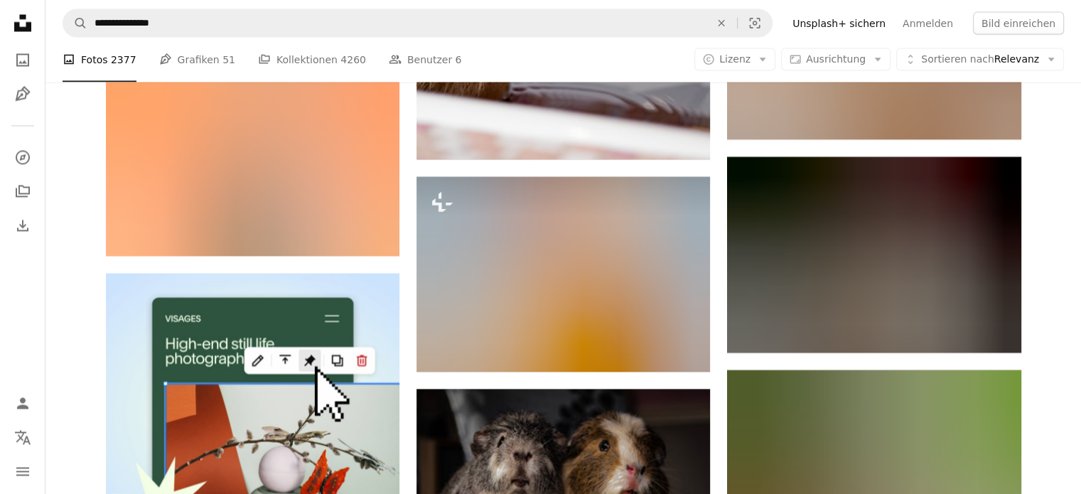
scroll to position [2702, 0]
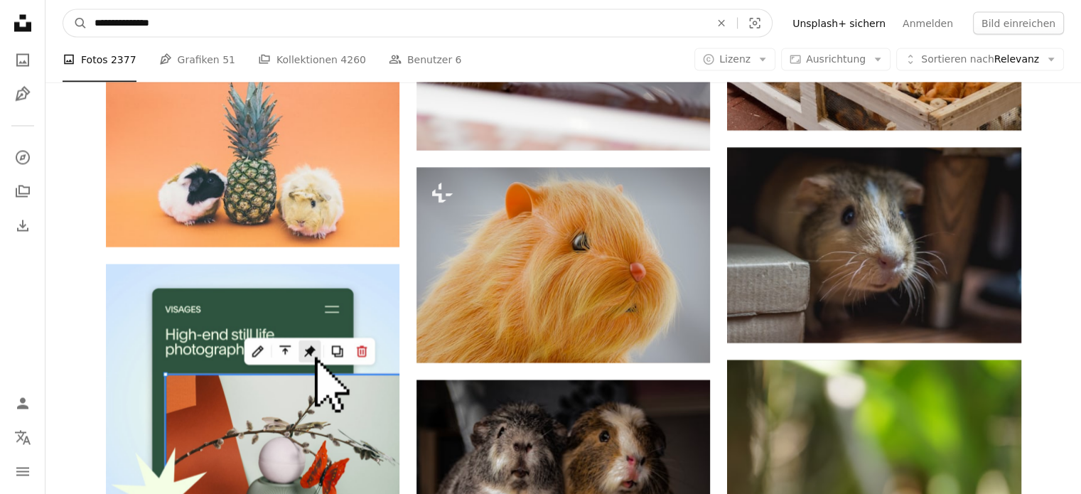
drag, startPoint x: 156, startPoint y: 33, endPoint x: 0, endPoint y: 25, distance: 156.7
click at [0, 25] on div "**********" at bounding box center [540, 490] width 1081 height 6385
type input "*********"
click button "A magnifying glass" at bounding box center [75, 22] width 24 height 27
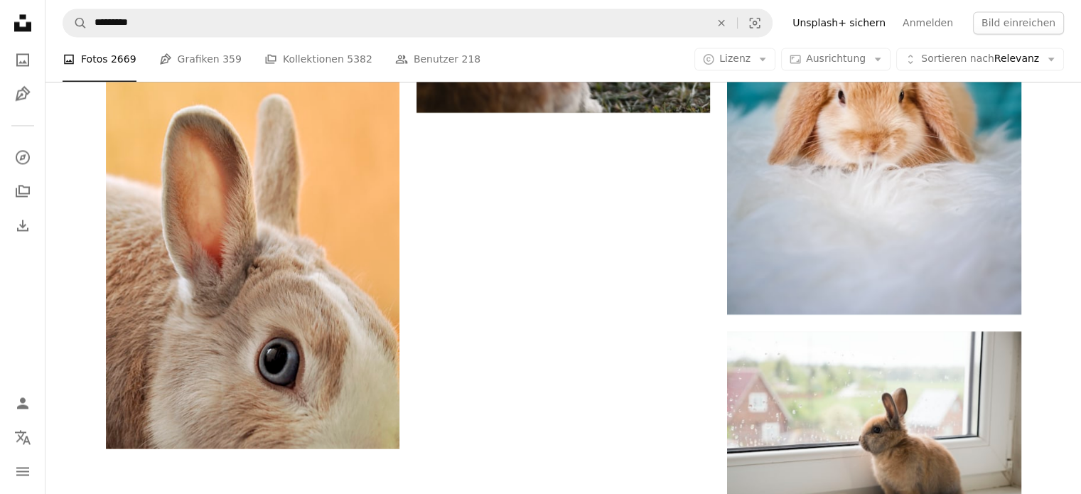
scroll to position [2552, 0]
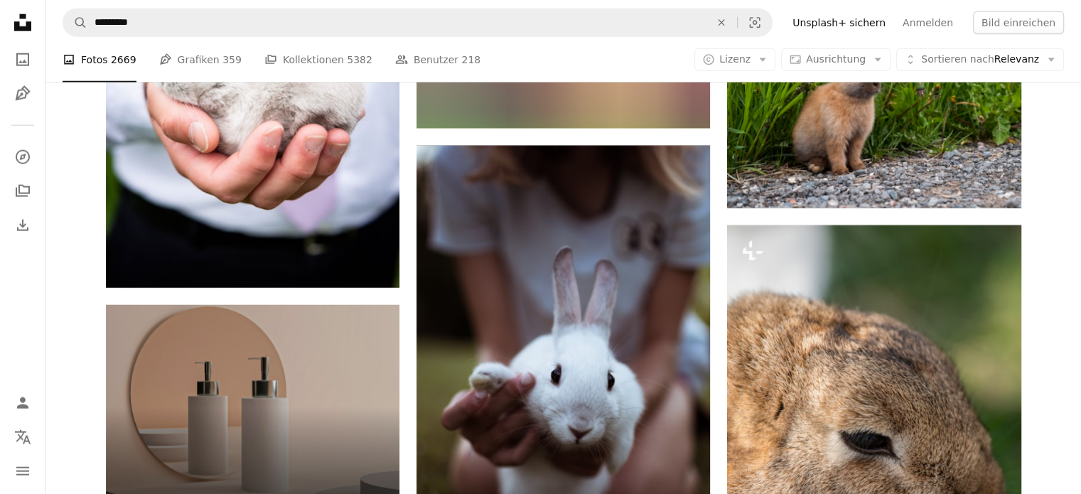
scroll to position [3618, 0]
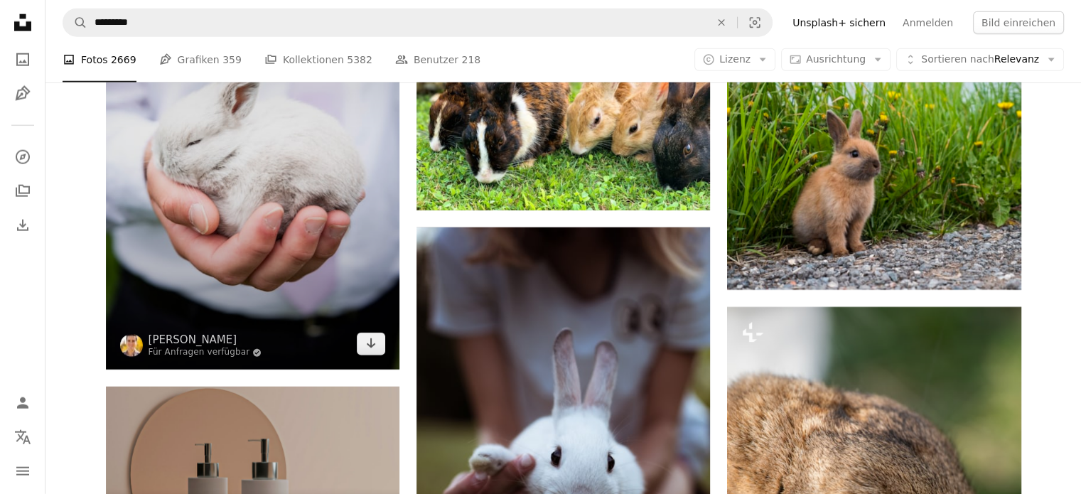
click at [276, 132] on img at bounding box center [253, 150] width 294 height 441
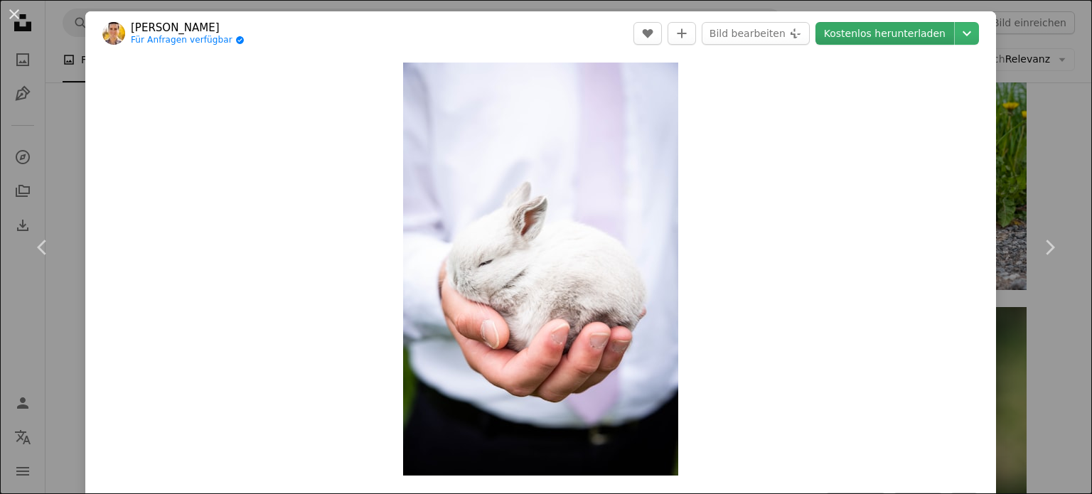
click at [902, 29] on link "Kostenlos herunterladen" at bounding box center [885, 33] width 139 height 23
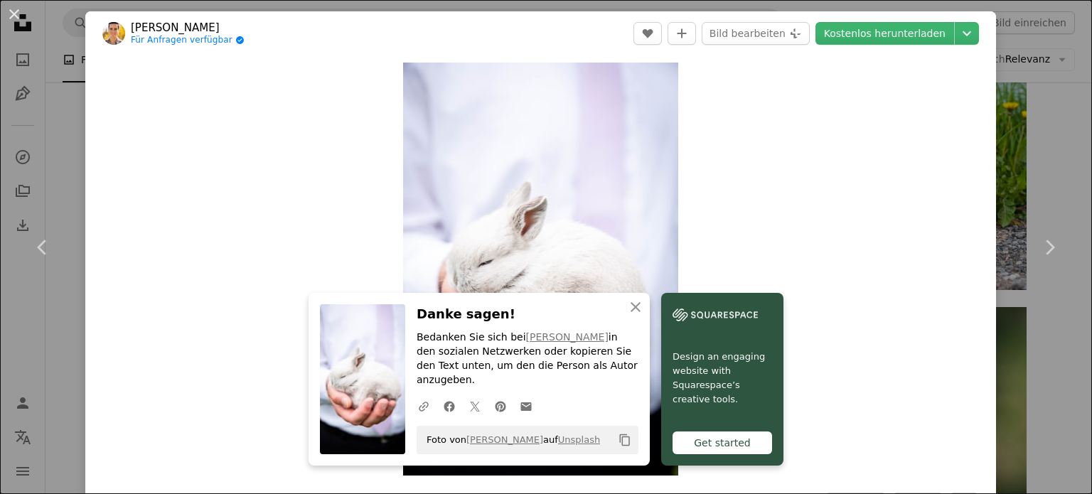
click at [1055, 159] on div "An X shape Chevron left Chevron right An X shape Schließen Danke sagen! Bedanke…" at bounding box center [546, 247] width 1092 height 494
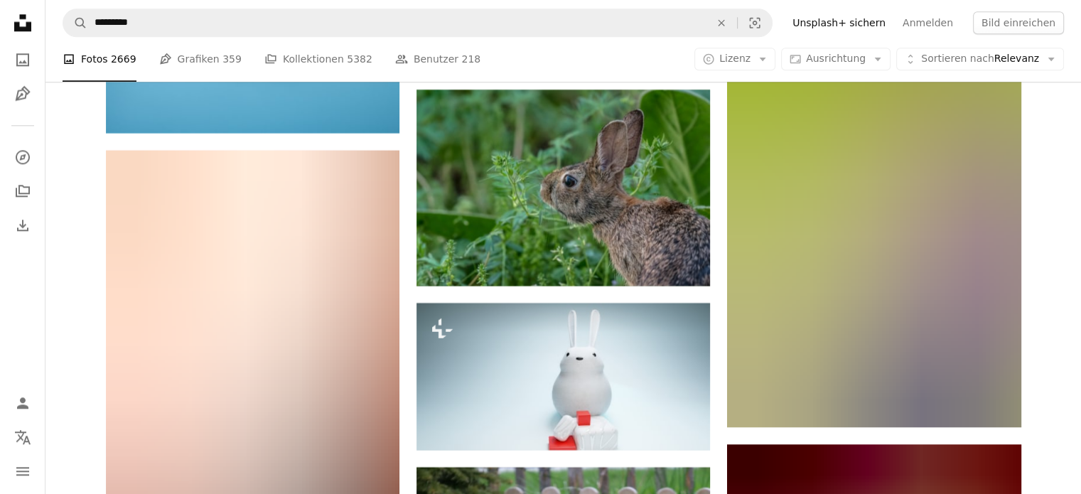
scroll to position [7102, 0]
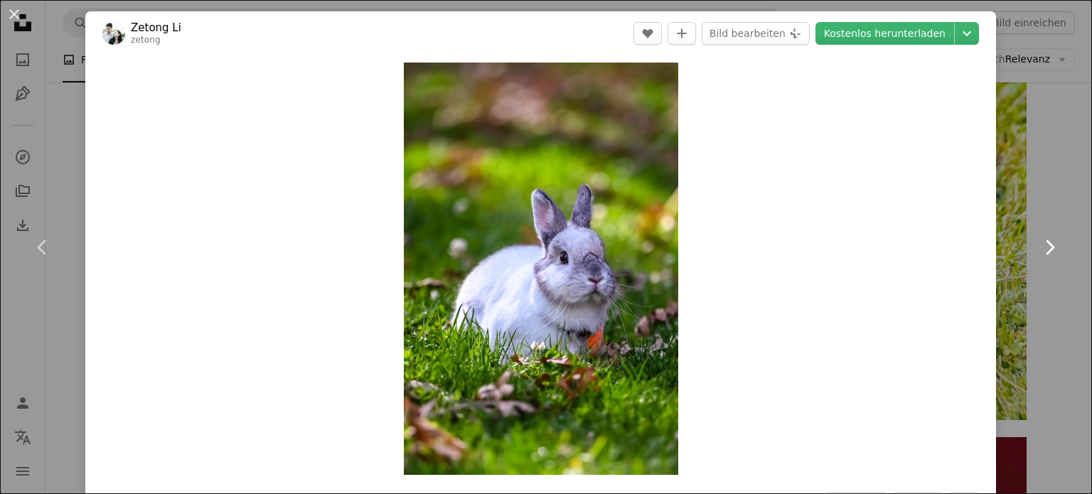
click at [1051, 182] on link "Chevron right" at bounding box center [1049, 247] width 85 height 137
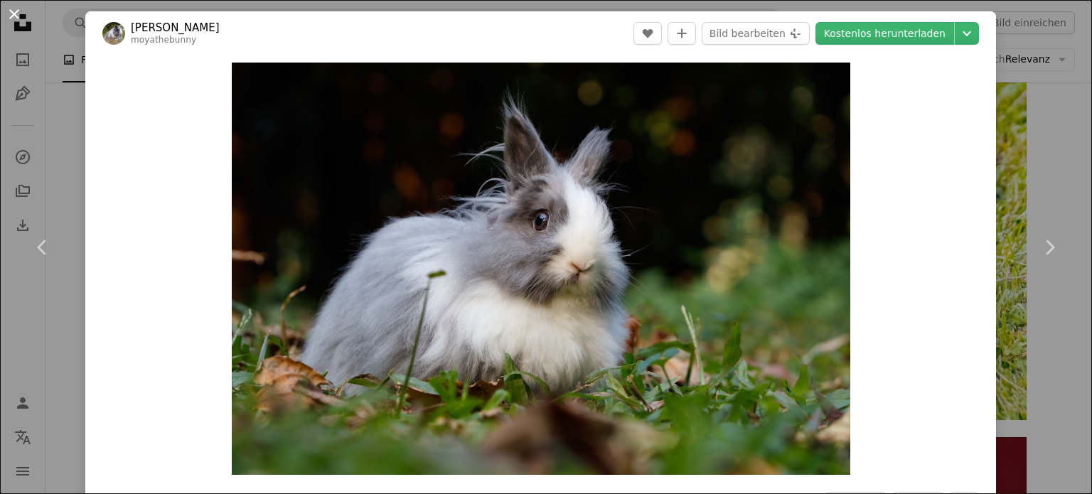
click at [12, 6] on button "An X shape" at bounding box center [14, 14] width 17 height 17
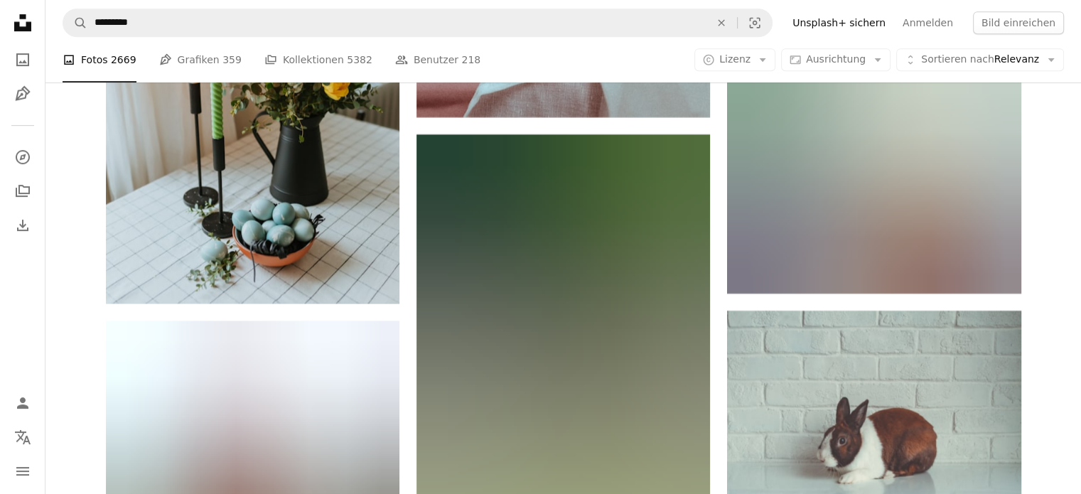
scroll to position [11582, 0]
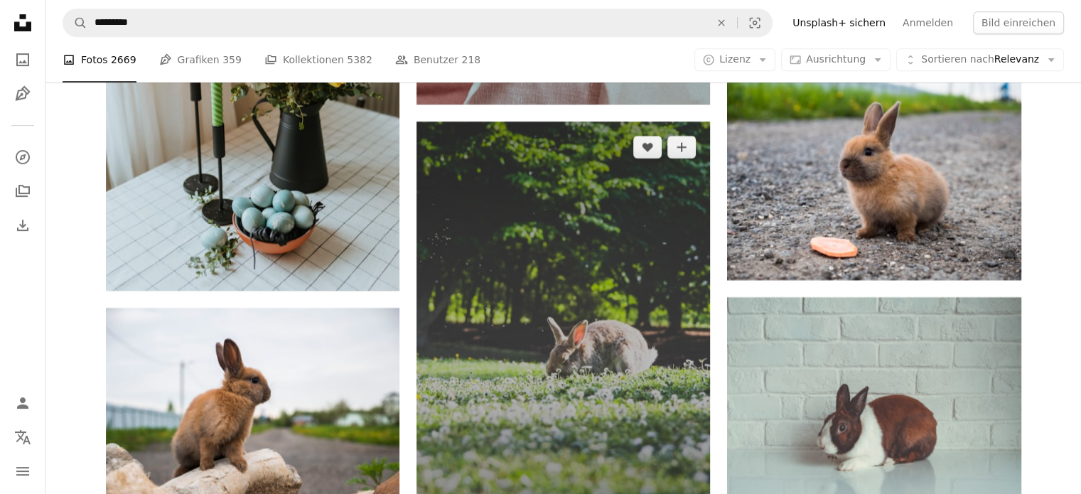
click at [634, 178] on img at bounding box center [564, 344] width 294 height 444
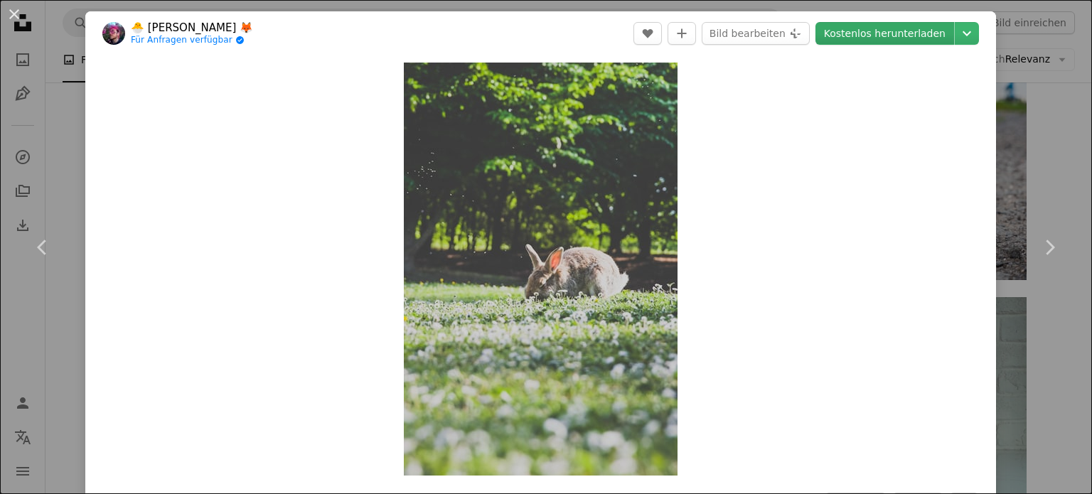
click at [889, 28] on link "Kostenlos herunterladen" at bounding box center [885, 33] width 139 height 23
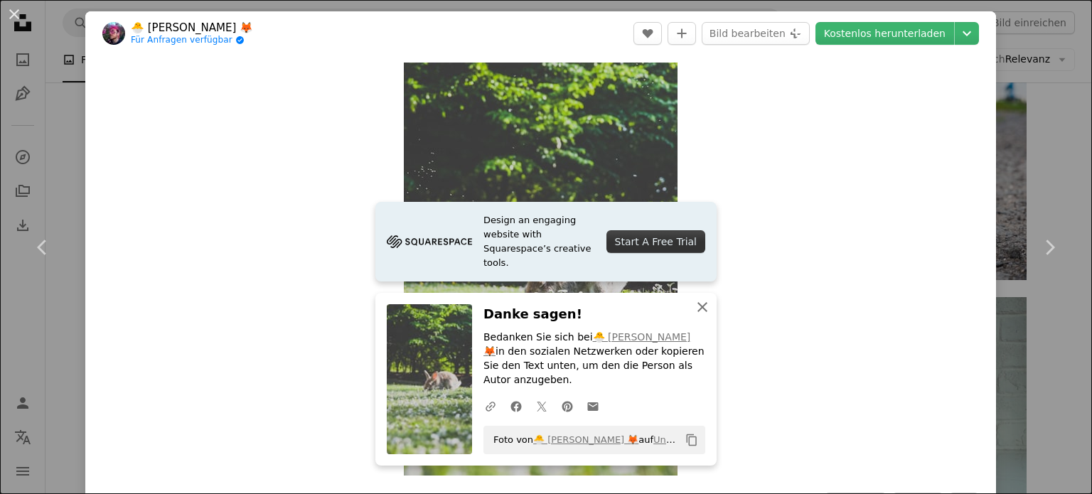
click at [694, 316] on icon "An X shape" at bounding box center [702, 307] width 17 height 17
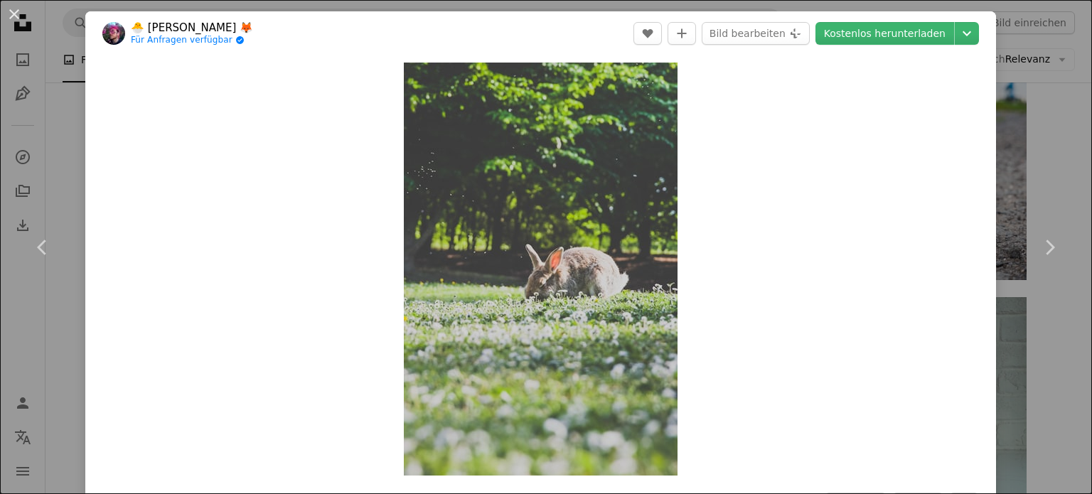
click at [1065, 170] on div "An X shape Chevron left Chevron right 🐣 [PERSON_NAME] 🦊 Für Anfragen verfügbar …" at bounding box center [546, 247] width 1092 height 494
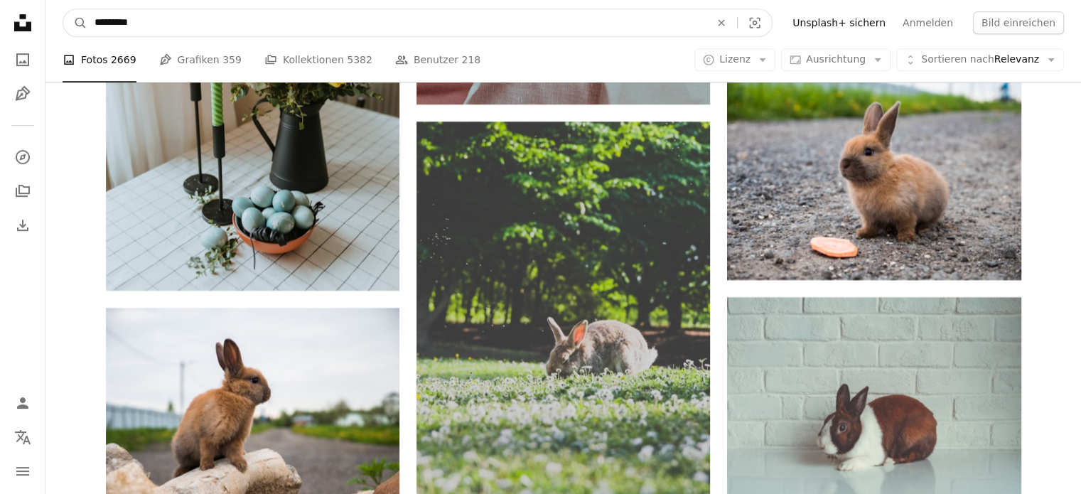
drag, startPoint x: 232, startPoint y: 23, endPoint x: 1, endPoint y: 35, distance: 231.4
type input "******"
click at [63, 9] on button "A magnifying glass" at bounding box center [75, 22] width 24 height 27
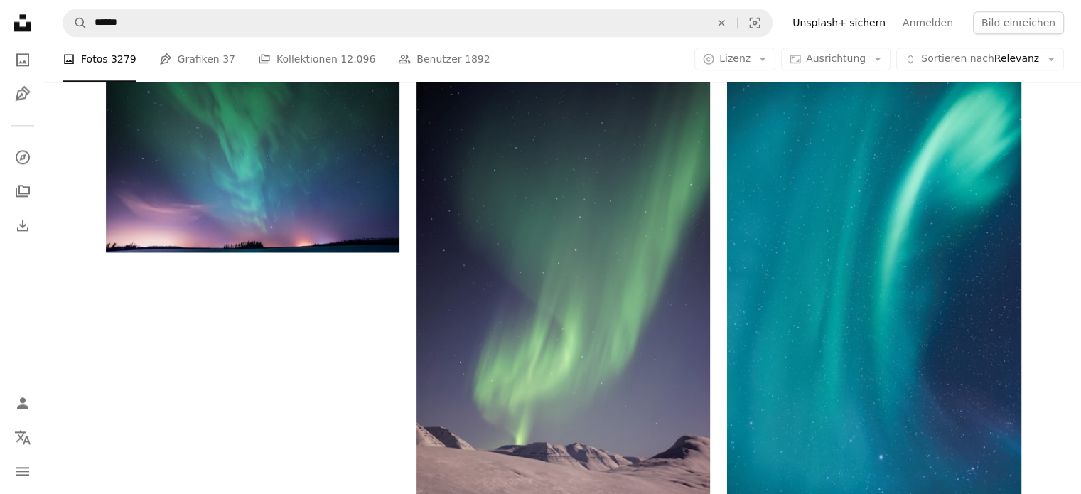
scroll to position [1991, 0]
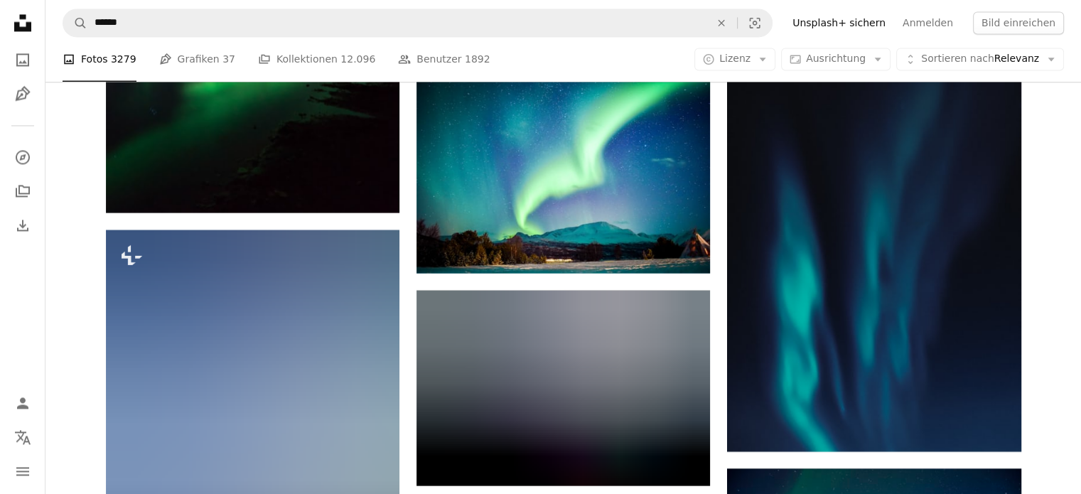
scroll to position [7750, 0]
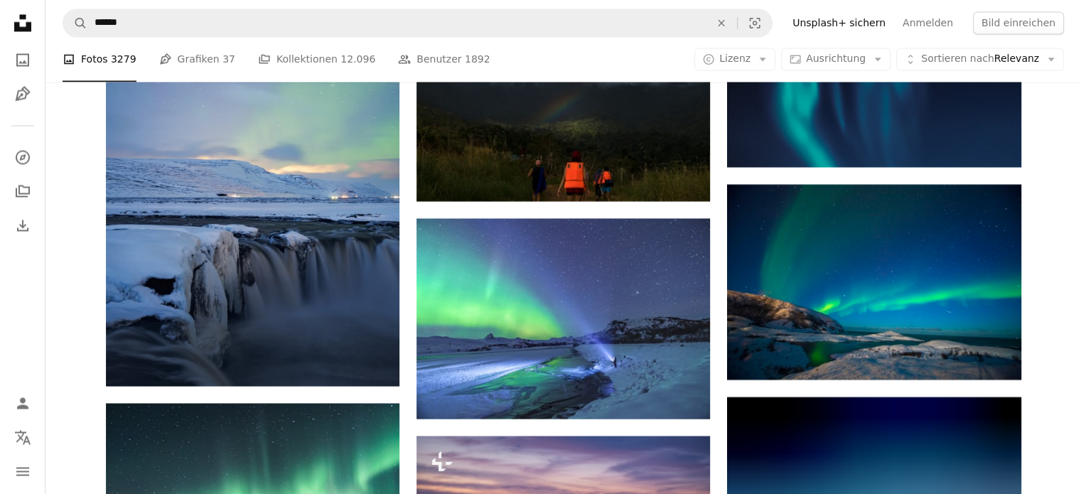
scroll to position [8034, 0]
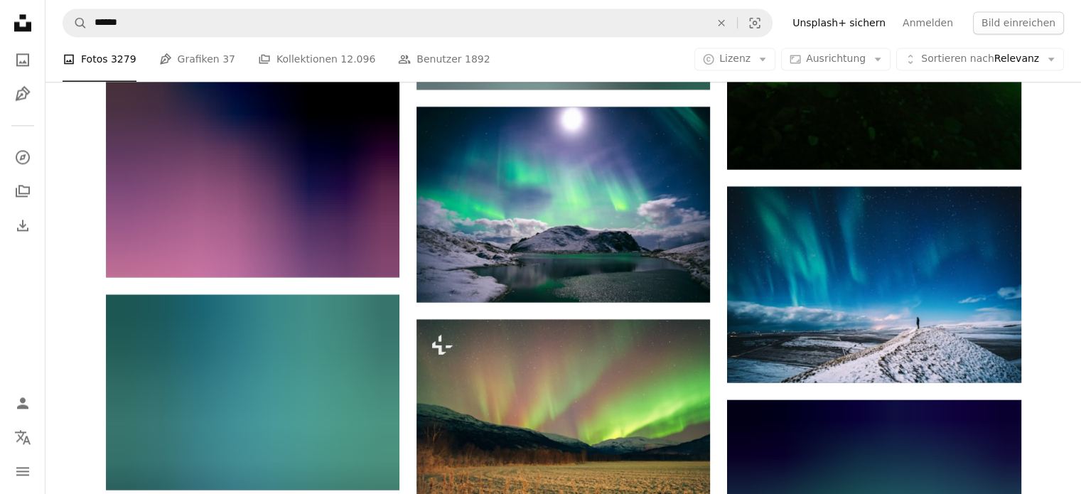
scroll to position [13082, 0]
